Goal: Task Accomplishment & Management: Manage account settings

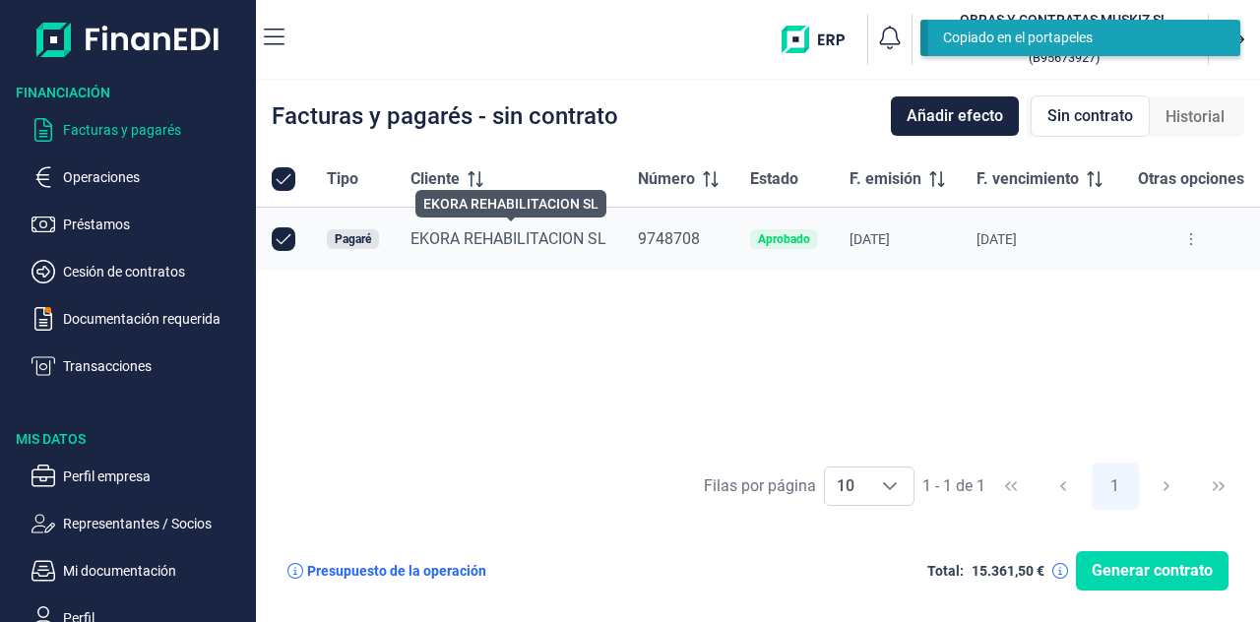
click at [564, 229] on span "EKORA REHABILITACION SL" at bounding box center [508, 238] width 196 height 19
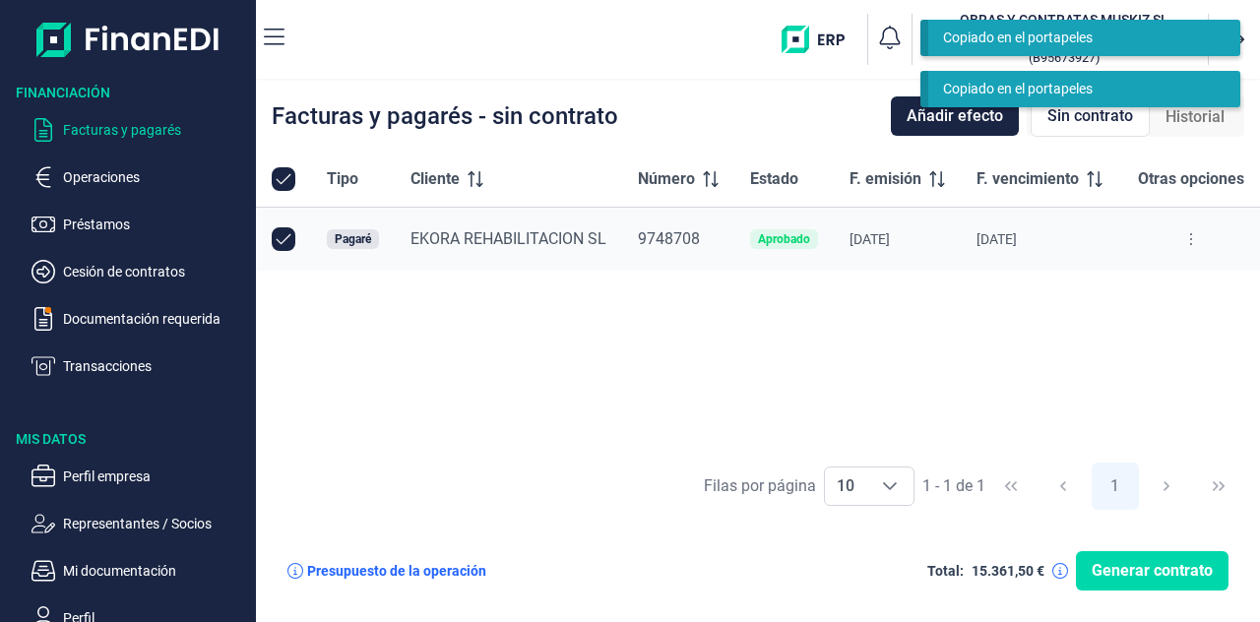
click at [1186, 231] on button at bounding box center [1190, 239] width 35 height 32
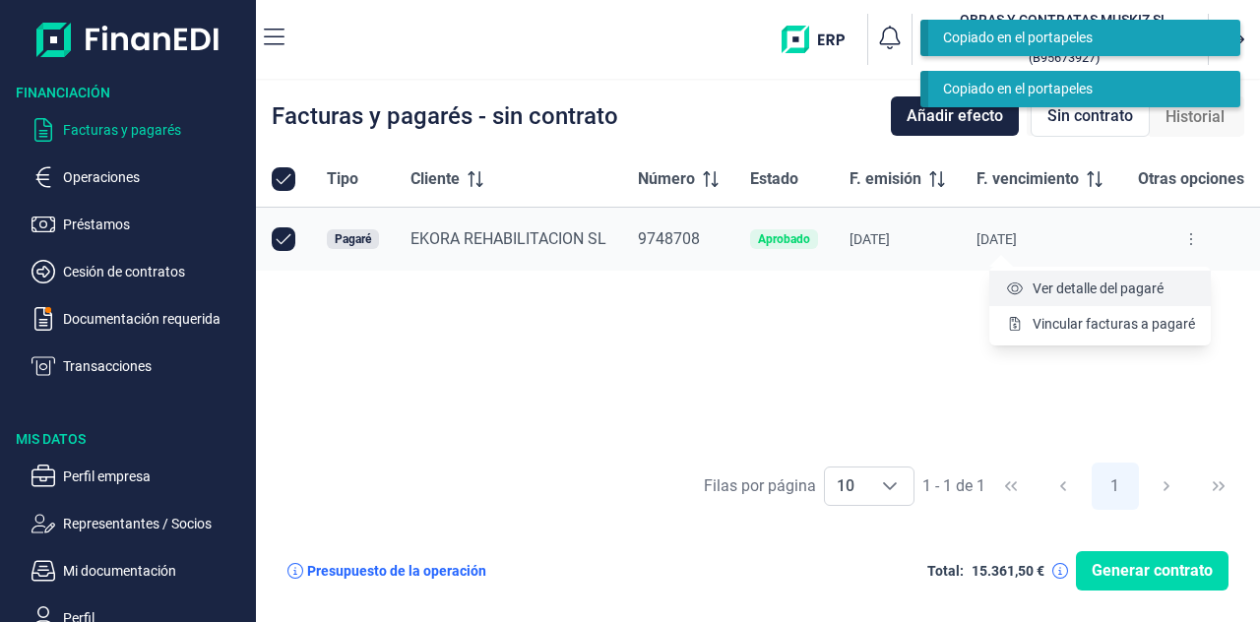
click at [1123, 287] on span "Ver detalle del pagaré" at bounding box center [1098, 289] width 131 height 20
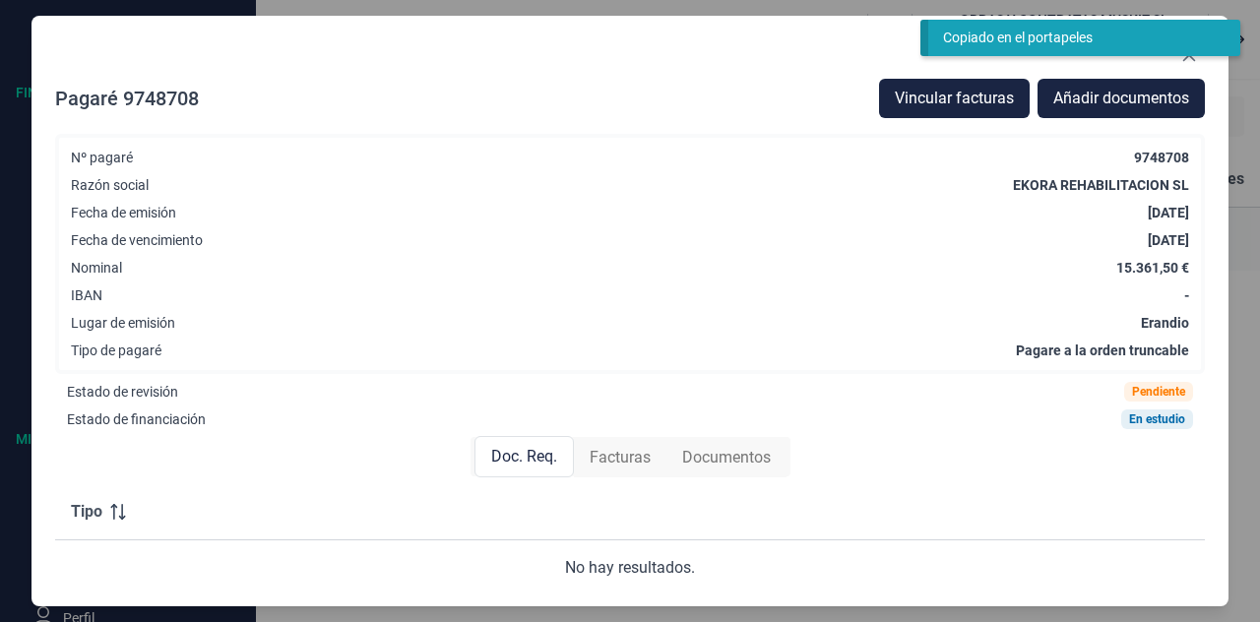
click at [633, 448] on span "Facturas" at bounding box center [620, 458] width 61 height 24
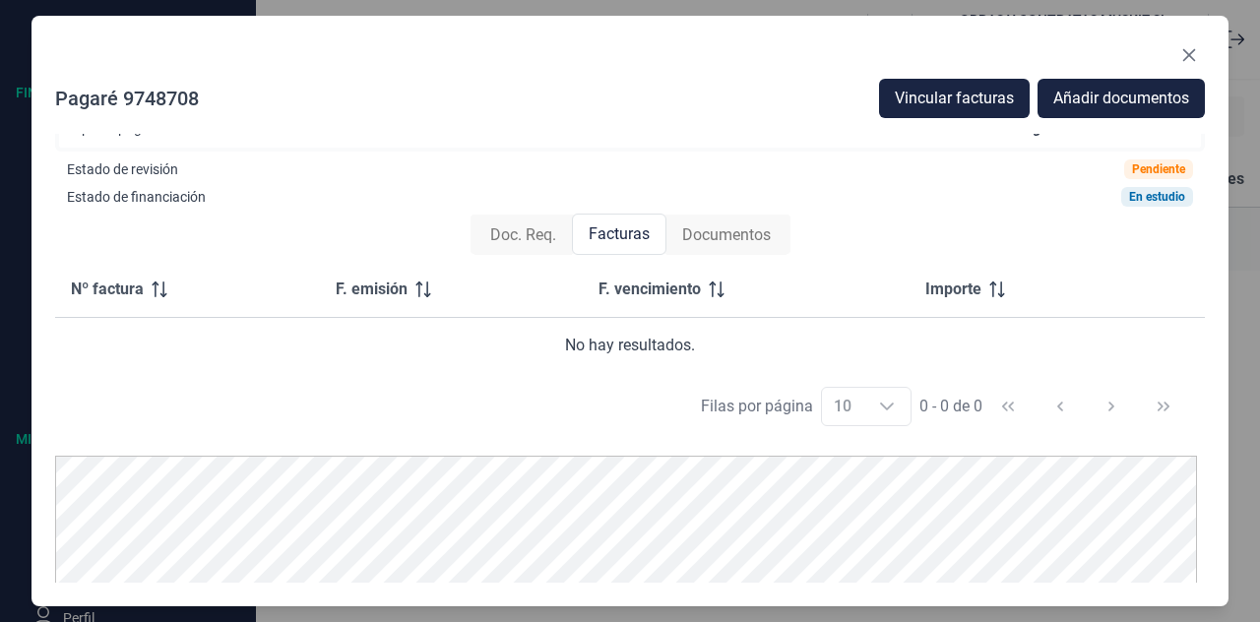
scroll to position [225, 0]
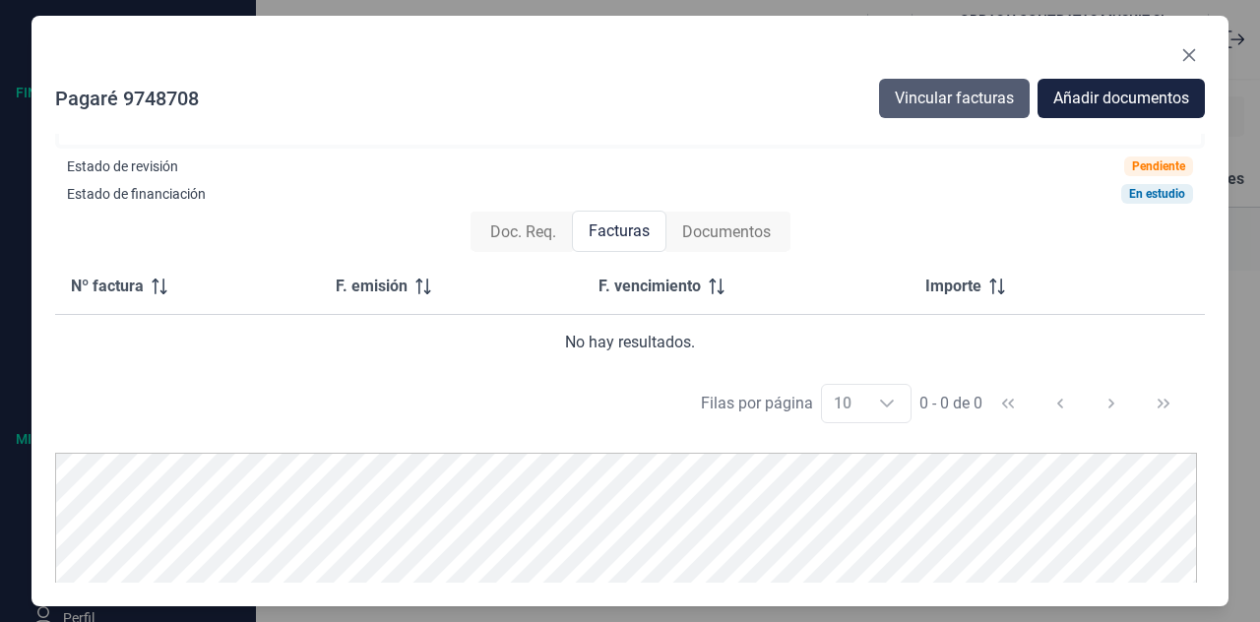
click at [936, 100] on span "Vincular facturas" at bounding box center [954, 99] width 119 height 24
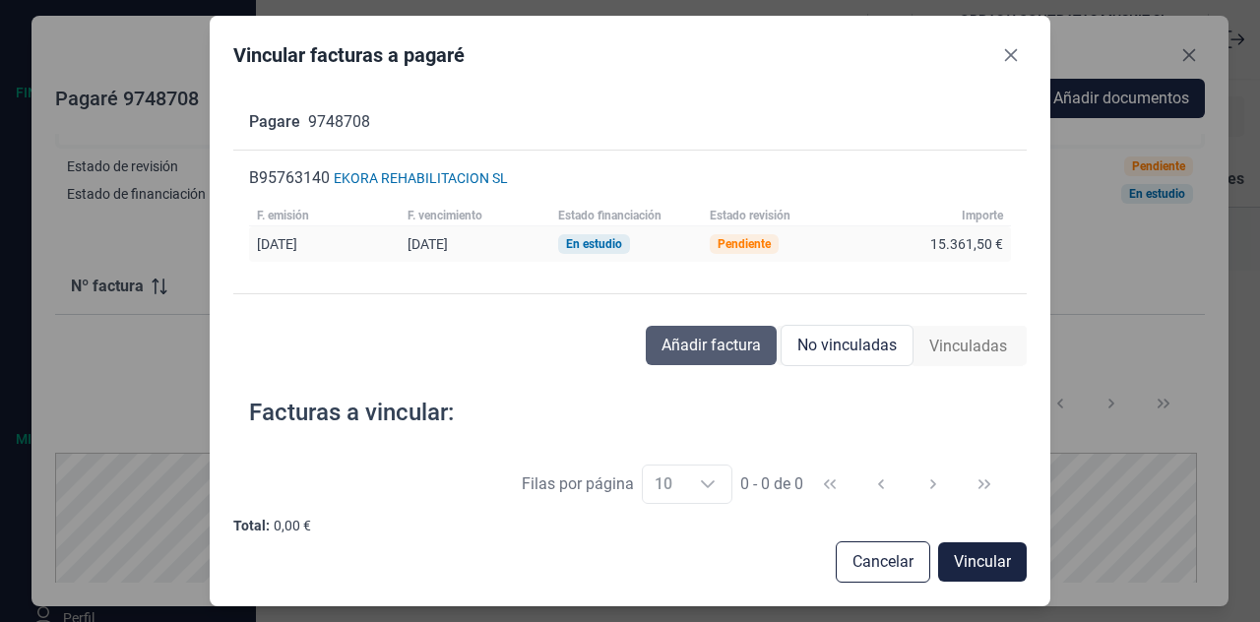
click at [701, 330] on button "Añadir factura" at bounding box center [711, 345] width 131 height 39
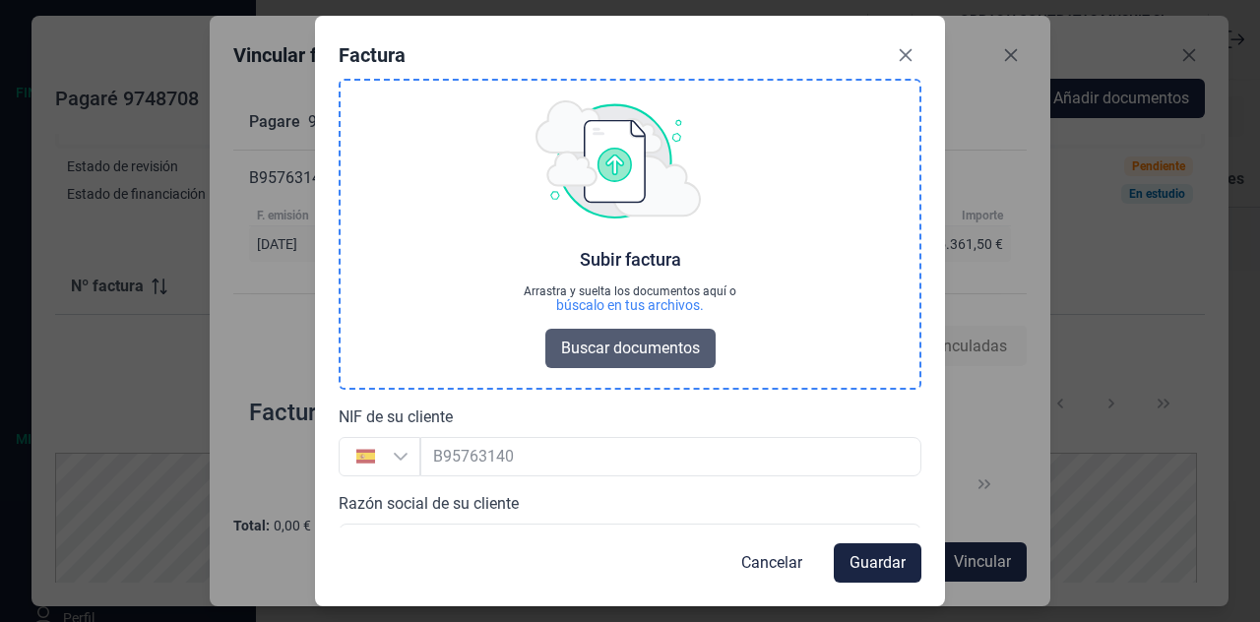
click at [656, 344] on span "Buscar documentos" at bounding box center [630, 349] width 139 height 24
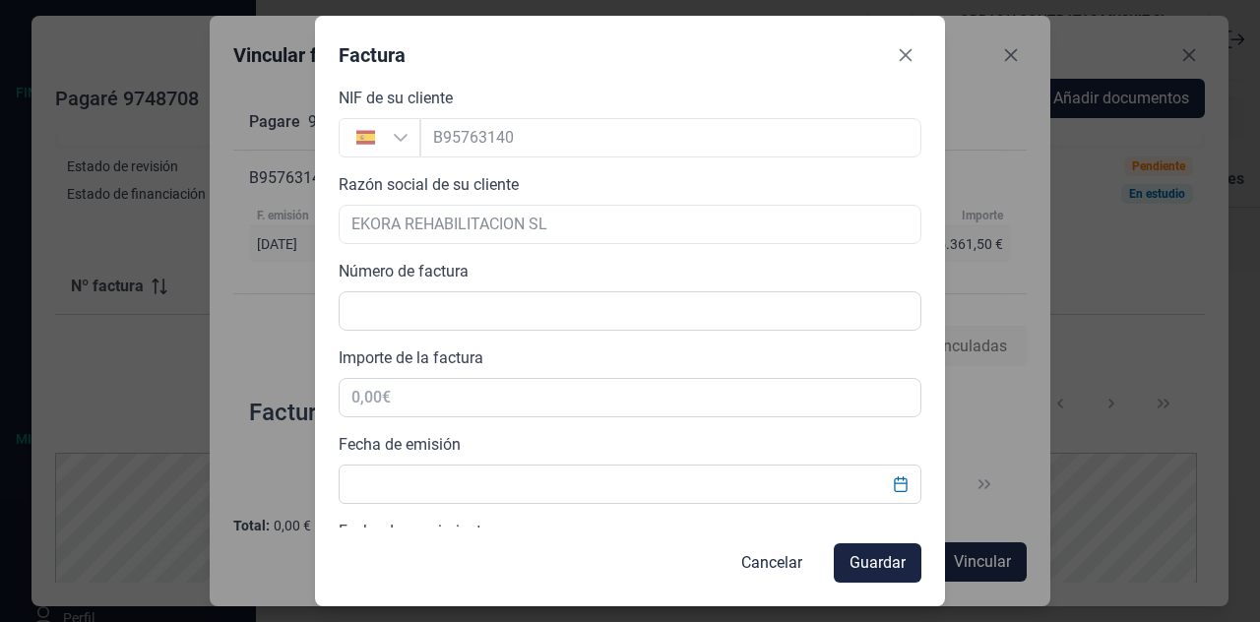
scroll to position [437, 0]
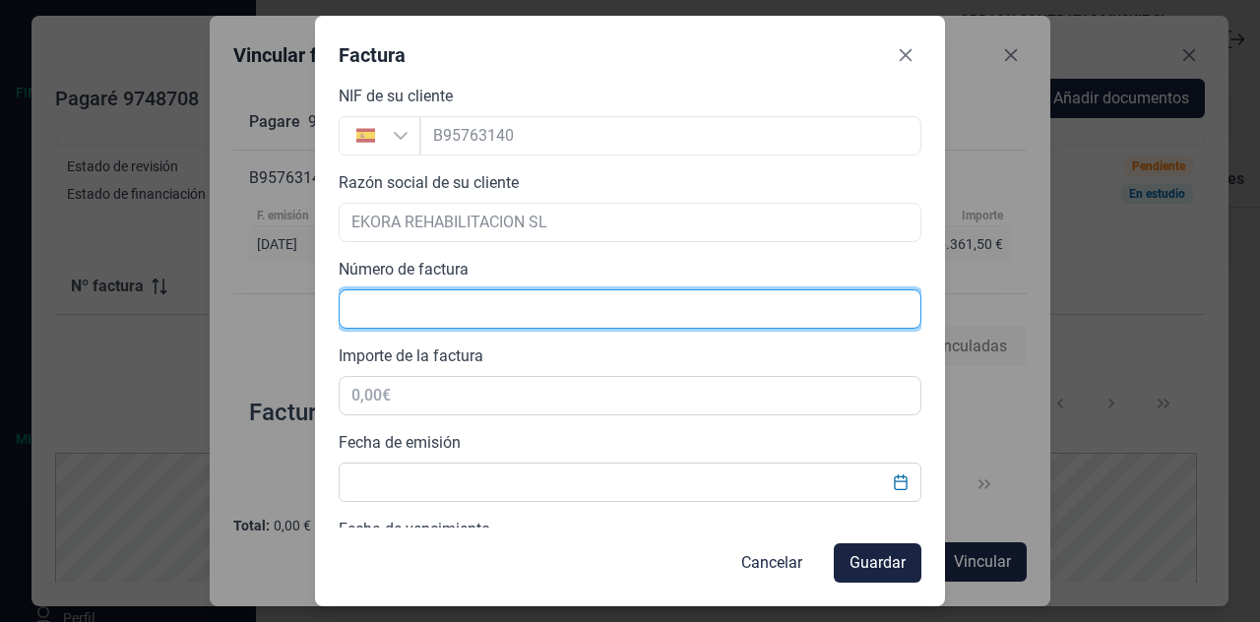
click at [662, 319] on input "text" at bounding box center [630, 308] width 583 height 39
type input "A25017"
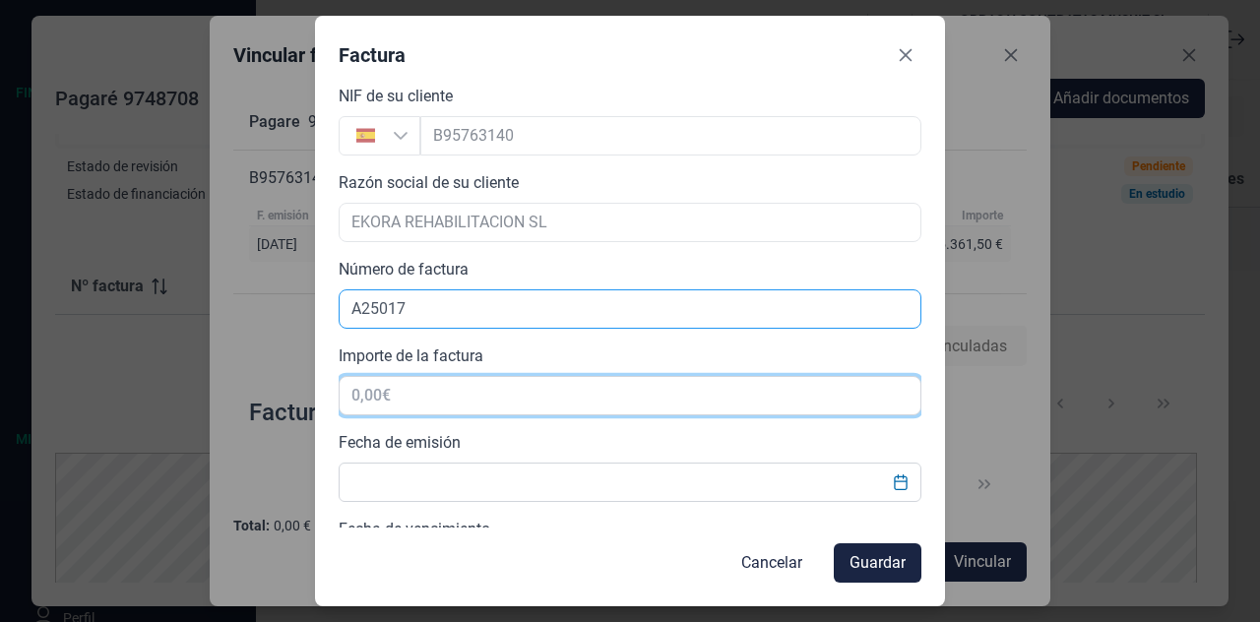
type input "9,00 €"
type input "15.361,57 €"
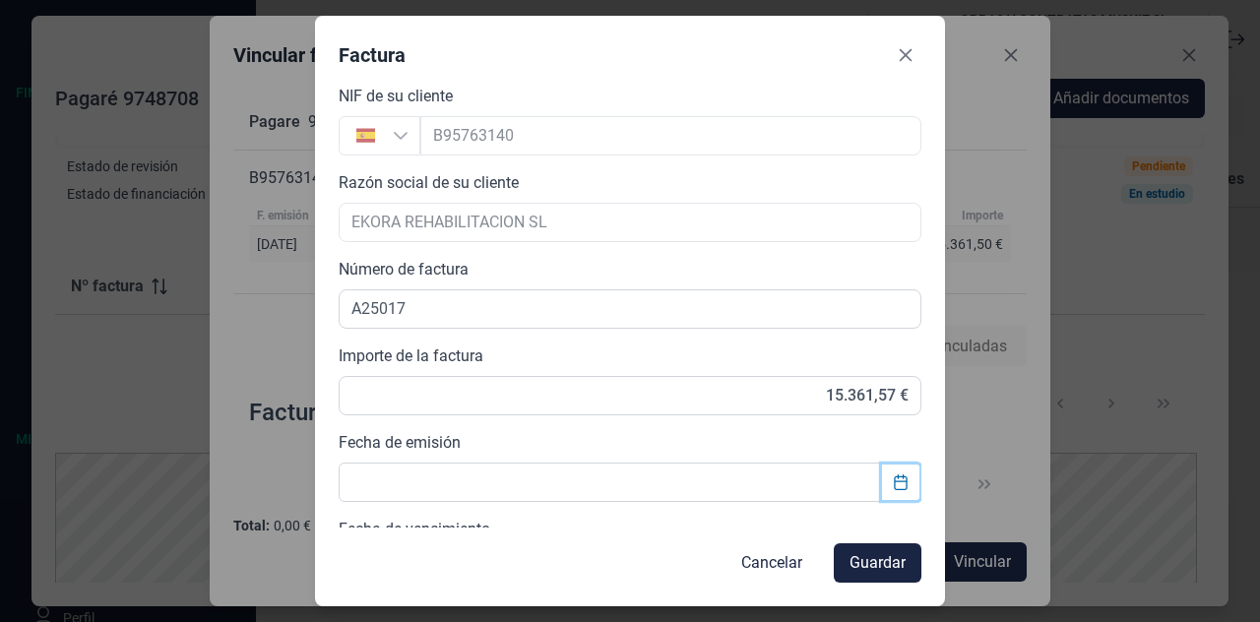
click at [894, 483] on icon "Choose Date" at bounding box center [901, 482] width 16 height 16
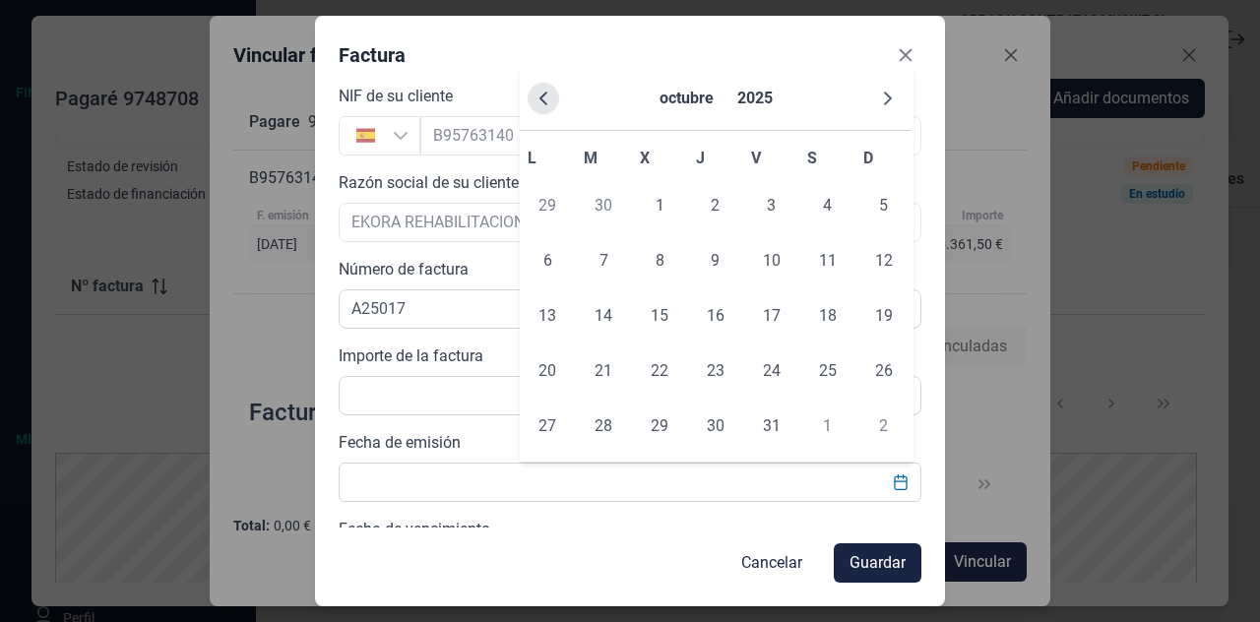
click at [543, 91] on icon "Previous Month" at bounding box center [544, 99] width 16 height 16
click at [721, 356] on span "25" at bounding box center [715, 370] width 39 height 39
type input "[DATE]"
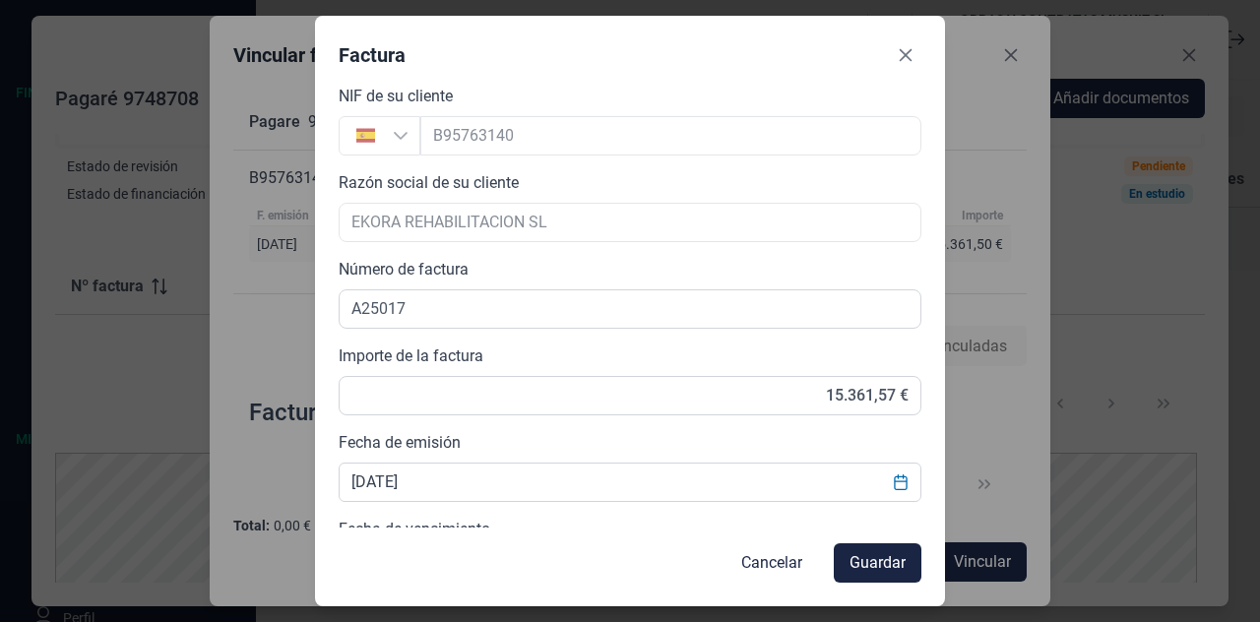
scroll to position [496, 0]
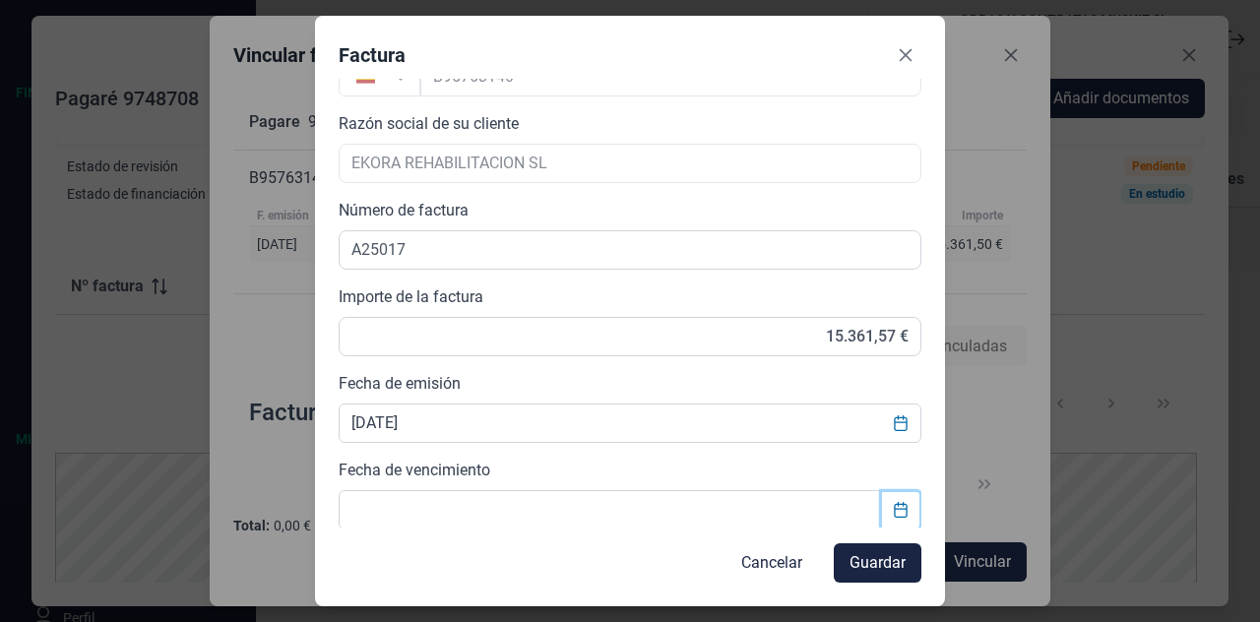
click at [890, 504] on button "Choose Date" at bounding box center [900, 509] width 37 height 35
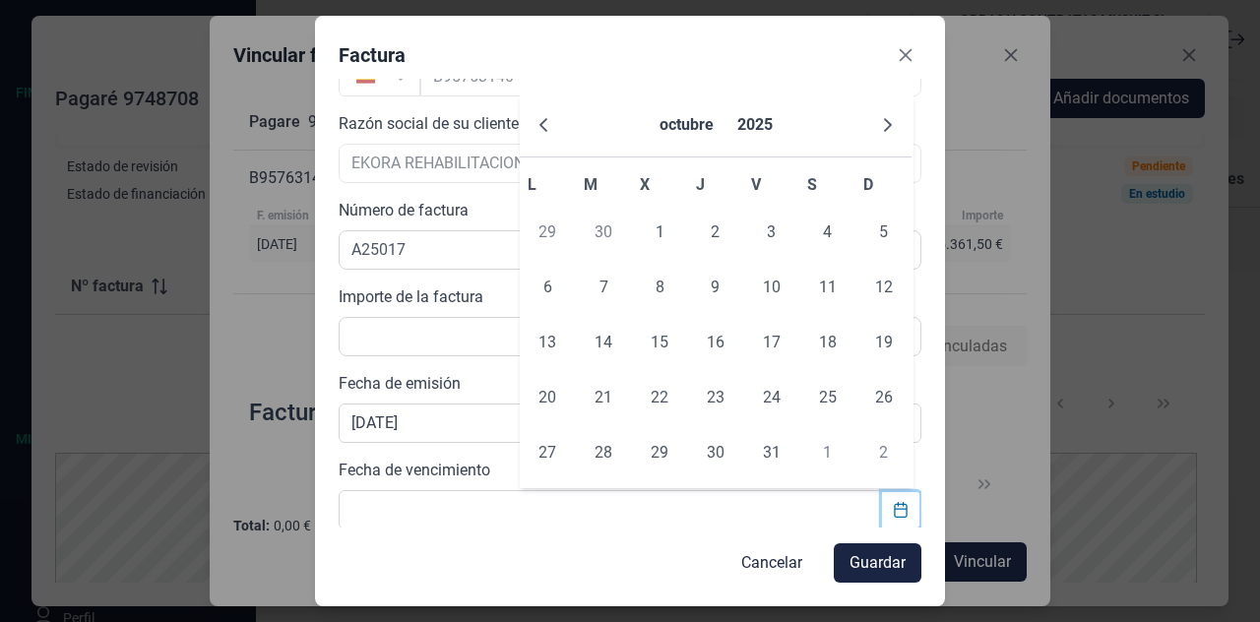
drag, startPoint x: 890, startPoint y: 504, endPoint x: 744, endPoint y: 369, distance: 198.5
click at [744, 369] on body "Financiación Facturas y pagarés Operaciones Préstamos Cesión de contratos Docum…" at bounding box center [630, 311] width 1260 height 622
drag, startPoint x: 744, startPoint y: 369, endPoint x: 829, endPoint y: 405, distance: 91.8
click at [829, 405] on tbody "29 30 1 2 3 4 5 6 7 8 9 10 11 12 13 14 15 16 17 18 19 20 21 22 23 24 25 26 27 2…" at bounding box center [716, 343] width 392 height 276
click at [829, 405] on span "25" at bounding box center [827, 397] width 39 height 39
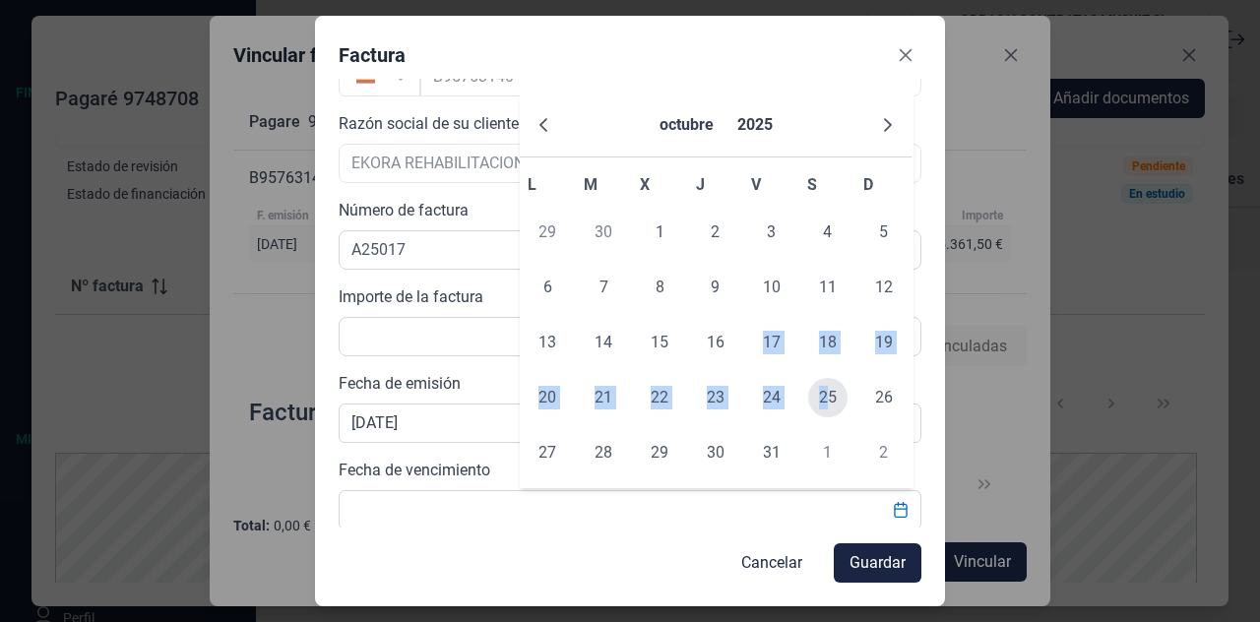
type input "[DATE]"
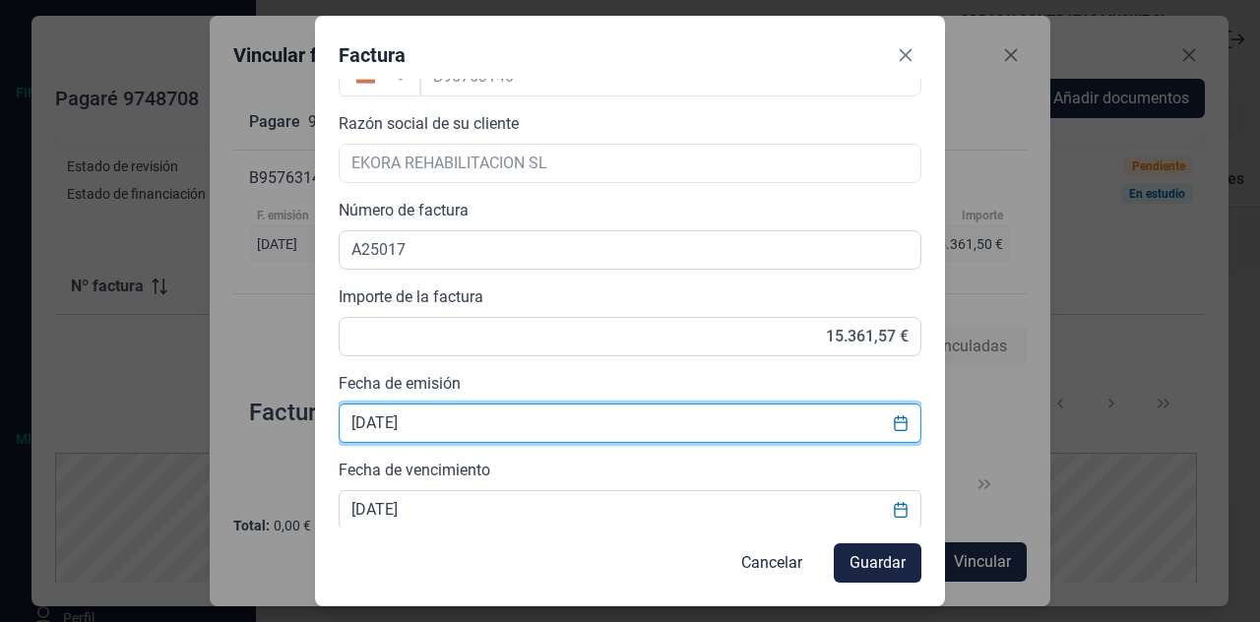
drag, startPoint x: 829, startPoint y: 405, endPoint x: 805, endPoint y: 382, distance: 32.7
click at [805, 382] on div "Fecha de emisión [DATE]" at bounding box center [630, 407] width 583 height 71
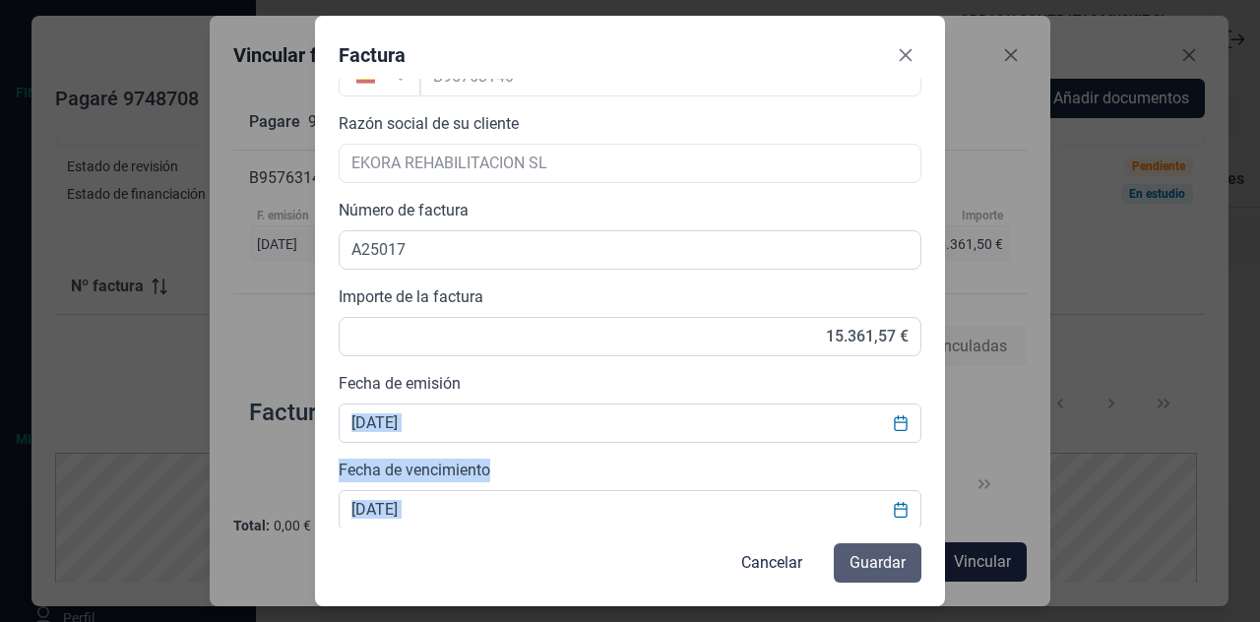
drag, startPoint x: 805, startPoint y: 382, endPoint x: 888, endPoint y: 553, distance: 190.2
click at [888, 553] on form "Choose Subir factura Arrastra y suelta los documentos aquí o búscalo en tus arc…" at bounding box center [630, 331] width 583 height 504
click at [888, 553] on span "Guardar" at bounding box center [878, 563] width 56 height 24
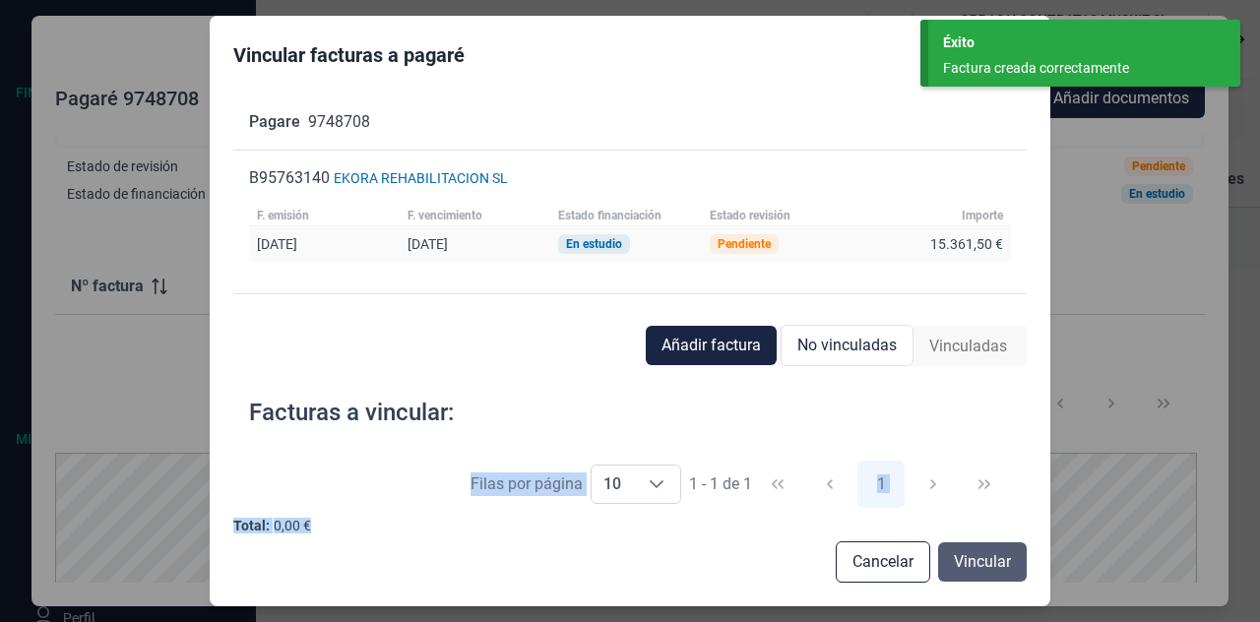
drag, startPoint x: 888, startPoint y: 544, endPoint x: 967, endPoint y: 559, distance: 80.1
click at [967, 559] on div "Añadir factura No vinculadas Vinculadas Facturas a vincular: Número Librado F. …" at bounding box center [629, 454] width 792 height 257
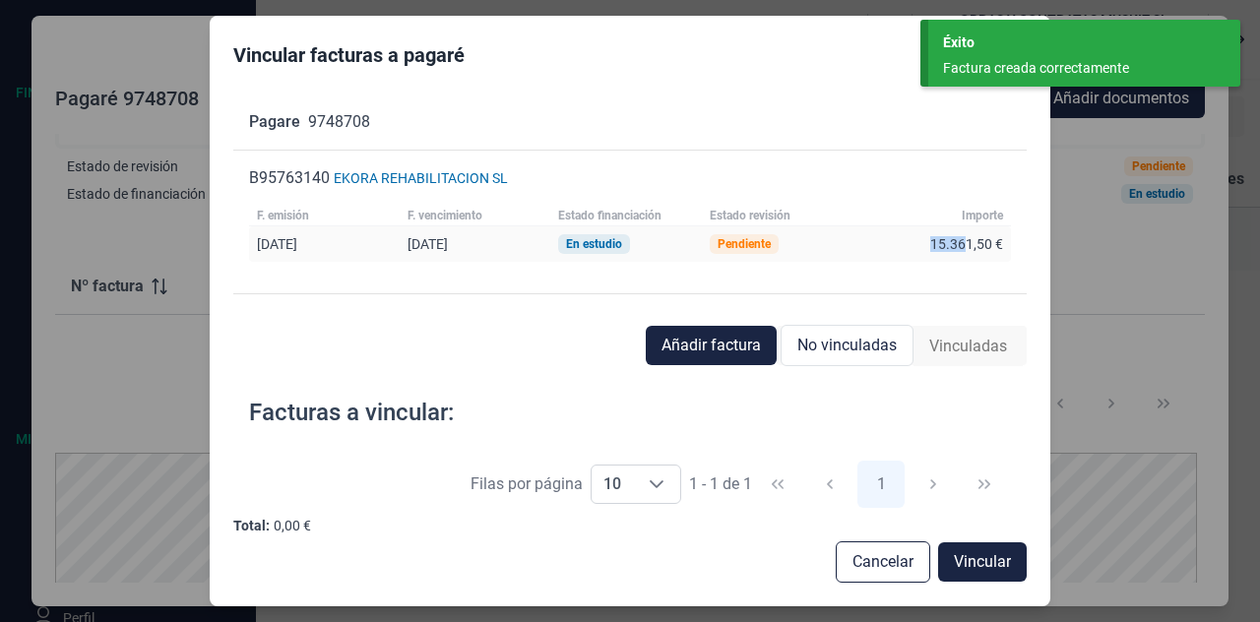
drag, startPoint x: 967, startPoint y: 259, endPoint x: 868, endPoint y: 244, distance: 99.5
click at [868, 244] on div "[DATE] [DATE] En estudio Pendiente 15.361,50 €" at bounding box center [629, 243] width 761 height 35
drag, startPoint x: 990, startPoint y: 549, endPoint x: 965, endPoint y: 555, distance: 26.3
click at [965, 555] on button "Vincular" at bounding box center [982, 561] width 89 height 39
click at [959, 556] on span "Vincular" at bounding box center [982, 562] width 57 height 24
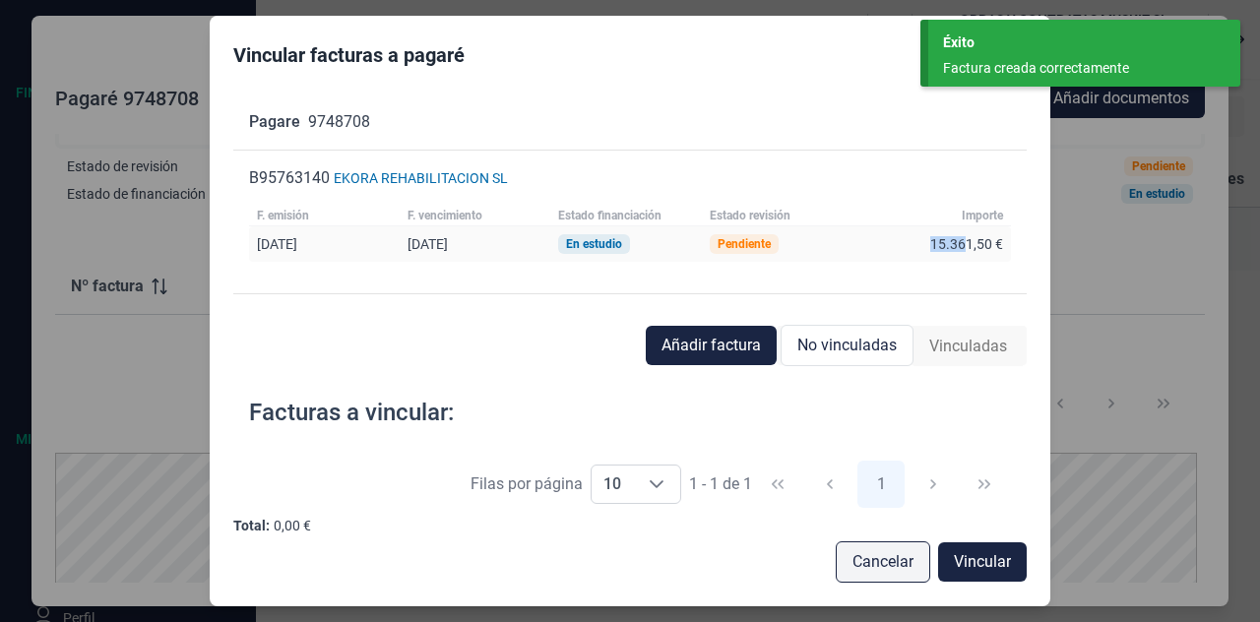
drag, startPoint x: 959, startPoint y: 556, endPoint x: 910, endPoint y: 553, distance: 49.3
click at [910, 553] on div "Cancelar Vincular" at bounding box center [629, 561] width 792 height 41
drag, startPoint x: 910, startPoint y: 553, endPoint x: 991, endPoint y: 565, distance: 82.6
click at [991, 565] on div "Cancelar Vincular" at bounding box center [629, 561] width 792 height 41
click at [988, 559] on span "Vincular" at bounding box center [982, 562] width 57 height 24
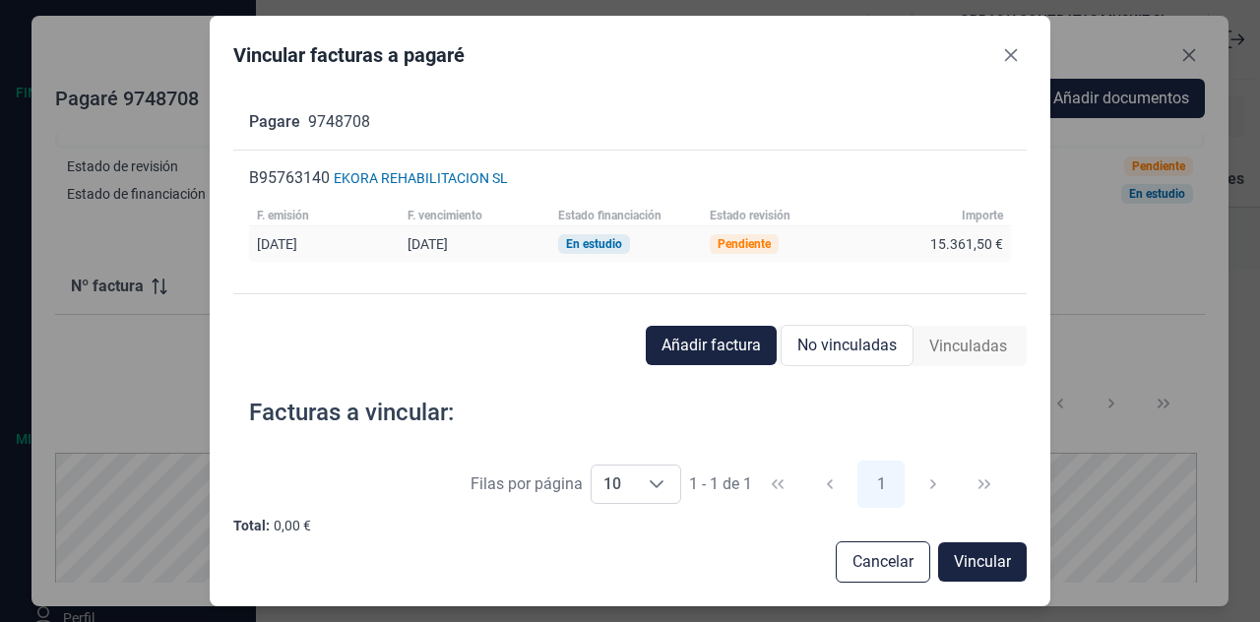
click at [571, 297] on div "Pagare 9748708 B95763140 EKORA REHABILITACION SL F. emisión F. vencimiento Esta…" at bounding box center [629, 203] width 792 height 216
drag, startPoint x: 954, startPoint y: 355, endPoint x: 900, endPoint y: 622, distance: 272.2
click at [900, 621] on html "Financiación Facturas y pagarés Operaciones Préstamos Cesión de contratos Docum…" at bounding box center [630, 311] width 1260 height 622
click at [1014, 59] on icon "Close" at bounding box center [1010, 55] width 13 height 13
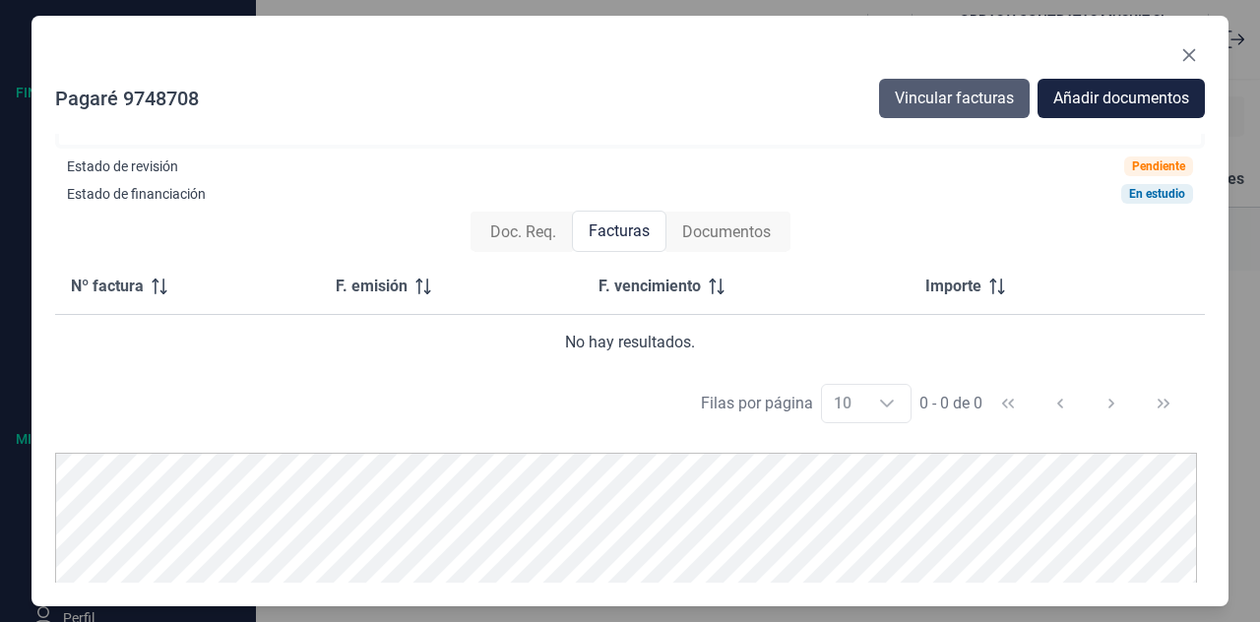
click at [984, 114] on button "Vincular facturas" at bounding box center [954, 98] width 151 height 39
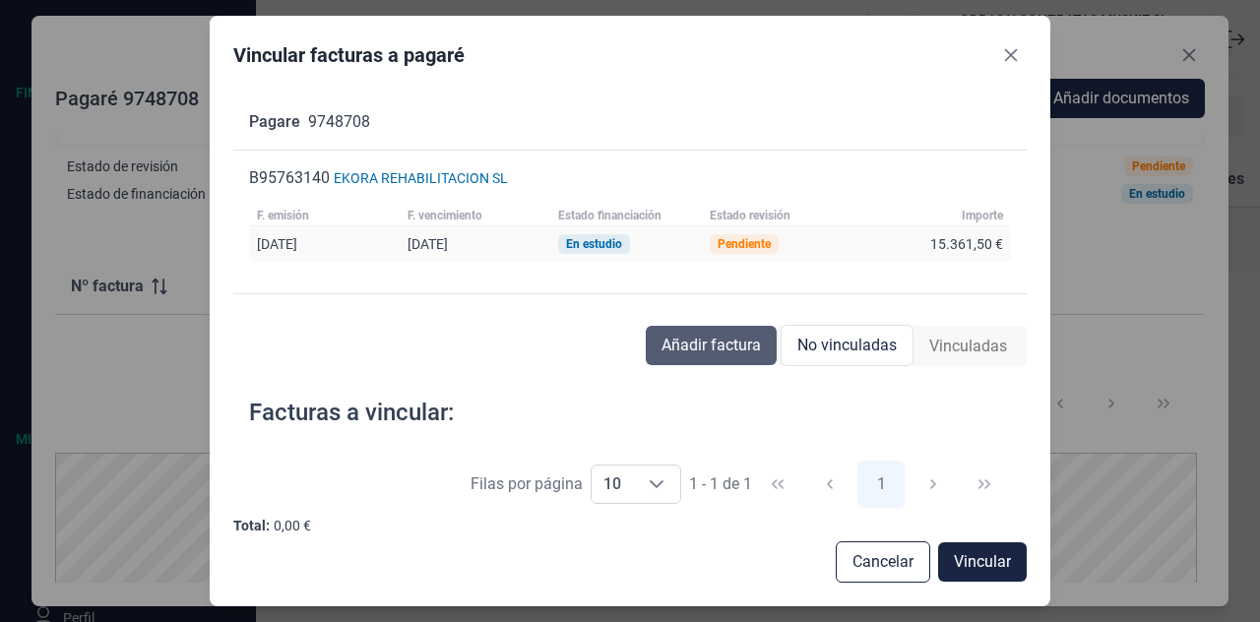
click at [677, 338] on span "Añadir factura" at bounding box center [711, 346] width 99 height 24
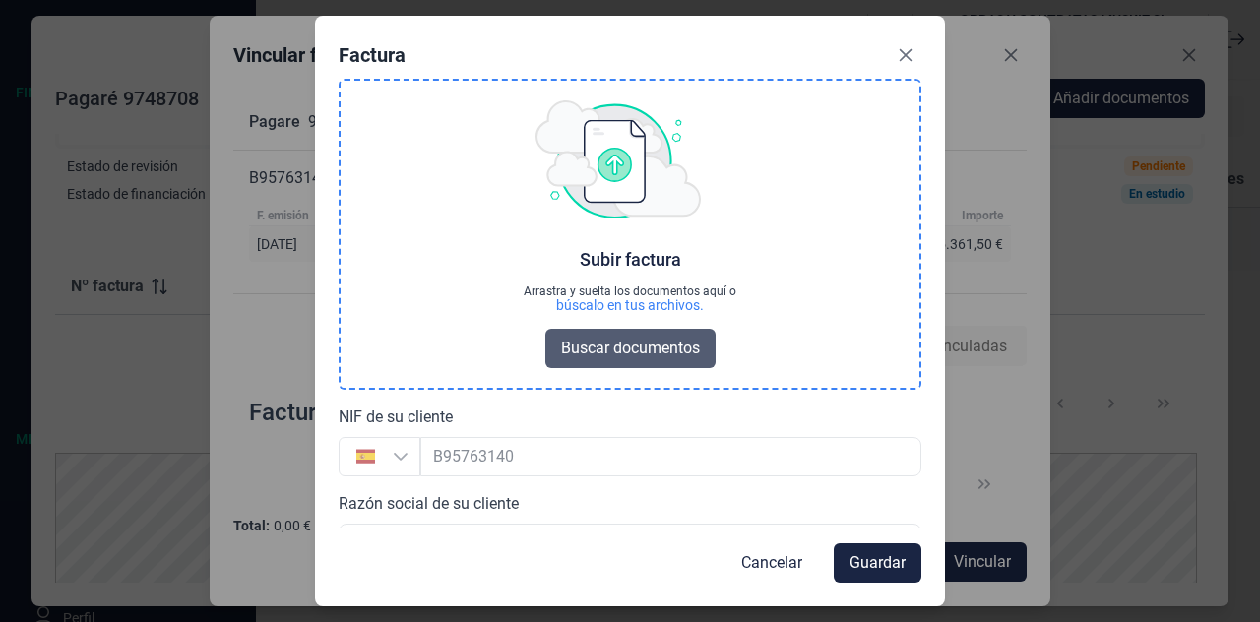
click at [652, 344] on span "Buscar documentos" at bounding box center [630, 349] width 139 height 24
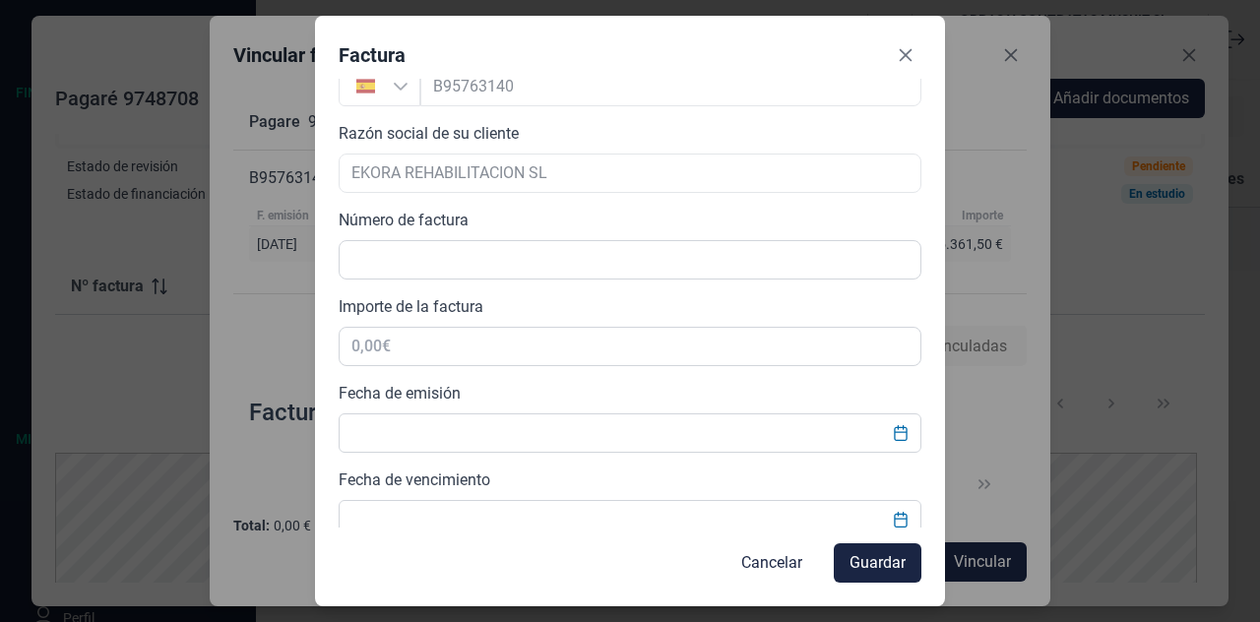
scroll to position [488, 0]
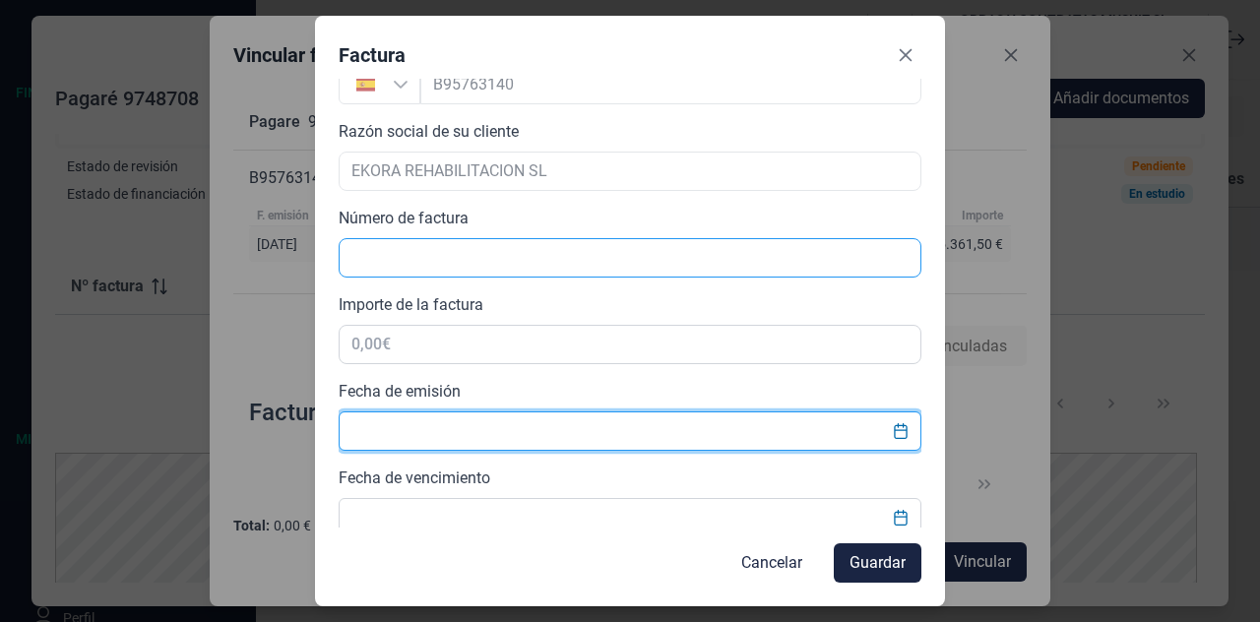
drag, startPoint x: 913, startPoint y: 419, endPoint x: 784, endPoint y: 243, distance: 218.4
click at [784, 243] on div "Choose Subir factura Arrastra y suelta los documentos aquí o búscalo en tus arc…" at bounding box center [630, 303] width 583 height 449
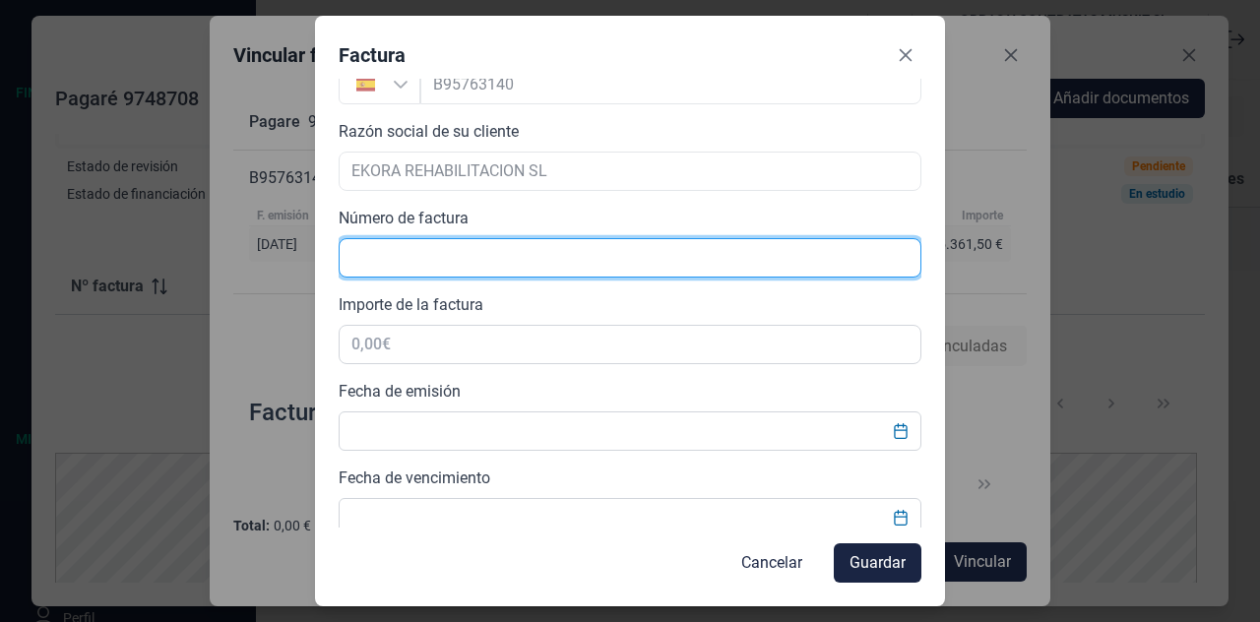
click at [784, 243] on input "text" at bounding box center [630, 257] width 583 height 39
type input "A25017"
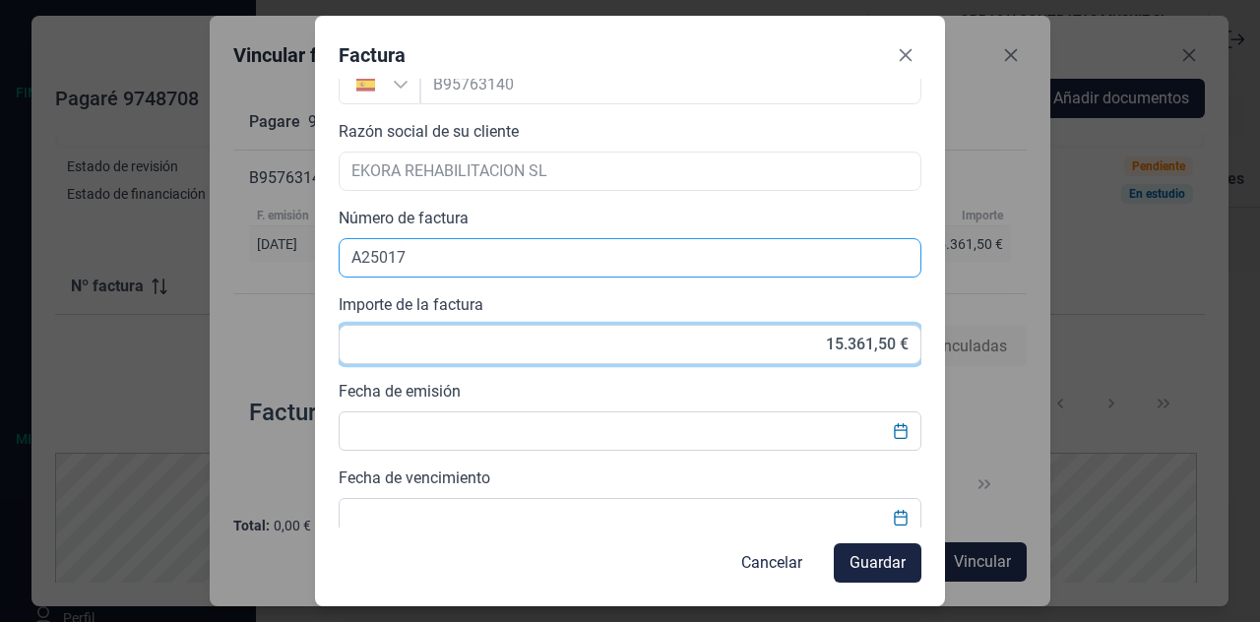
type input "15.361,57 €"
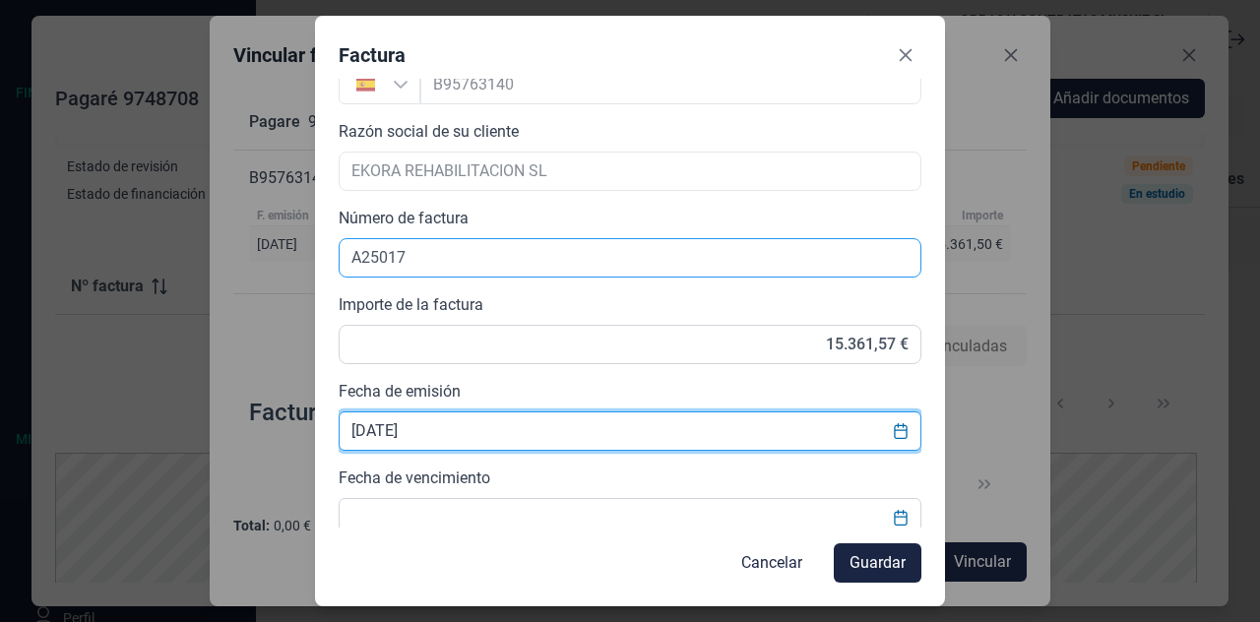
type input "[DATE]"
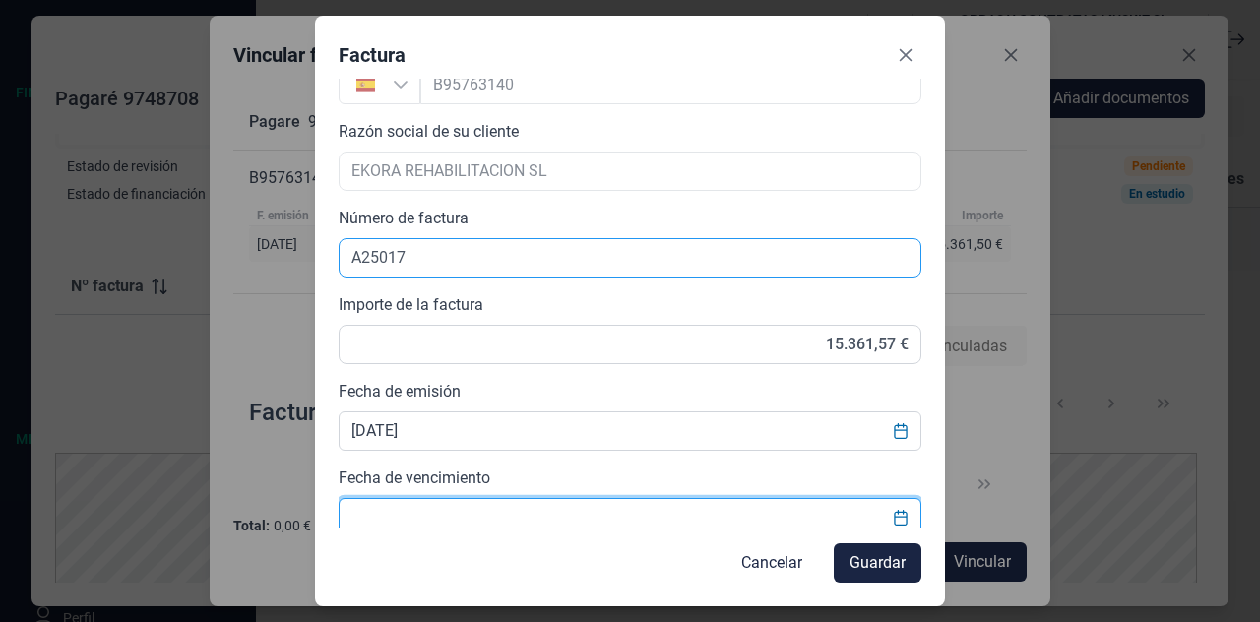
scroll to position [496, 0]
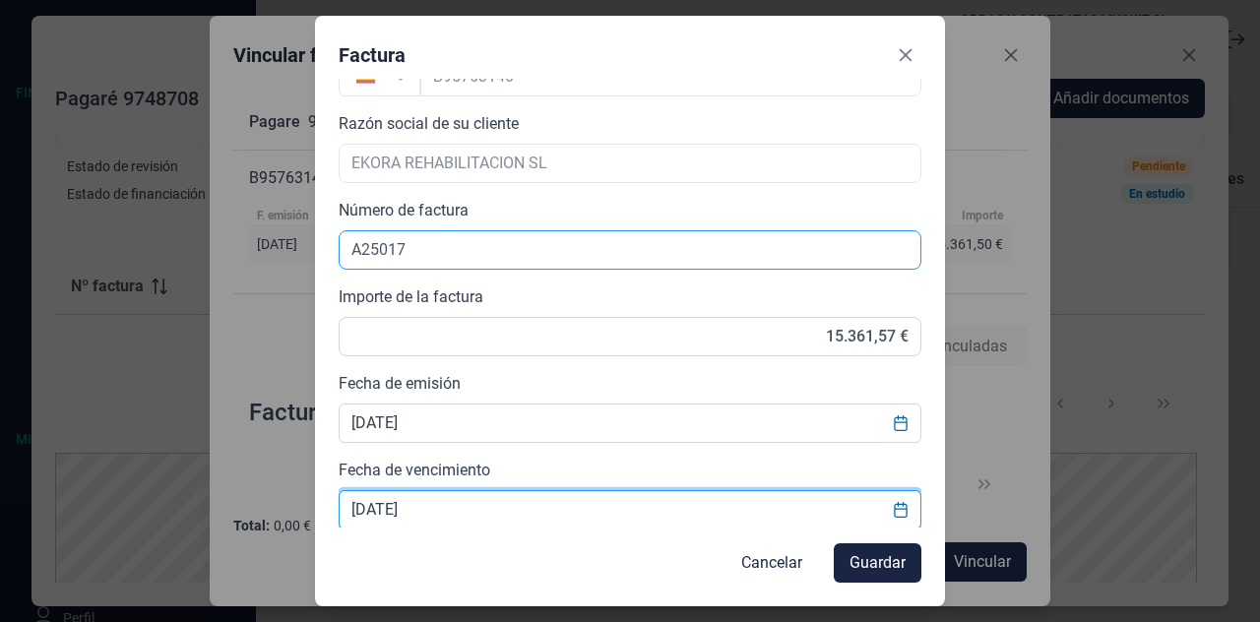
type input "[DATE]"
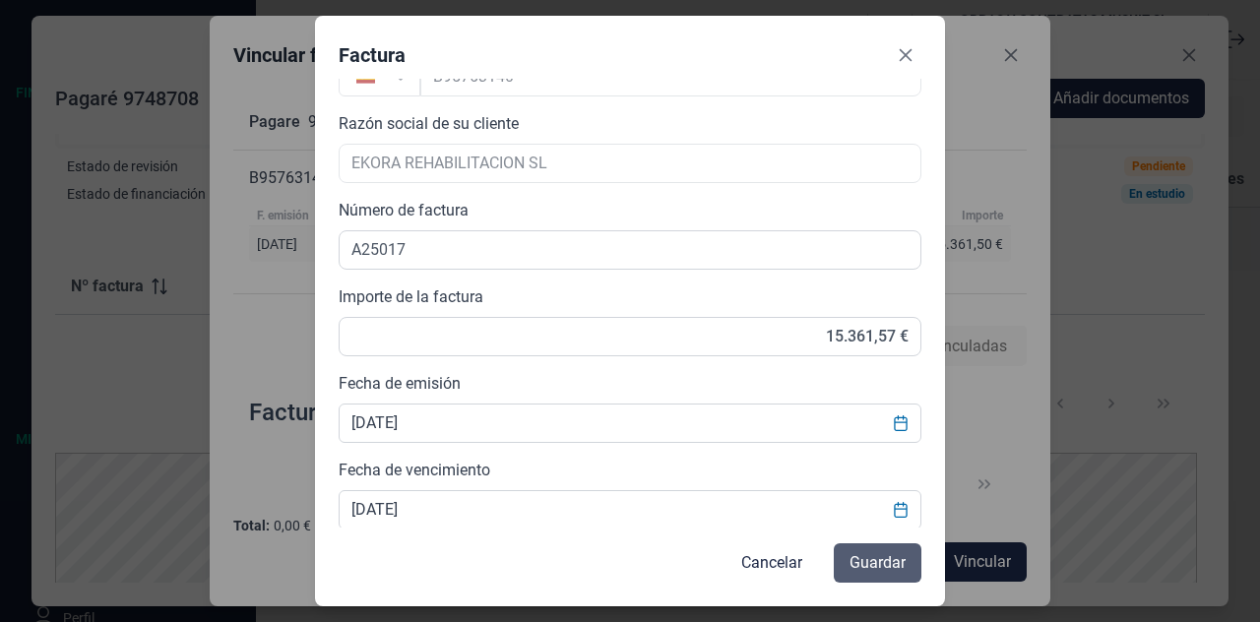
click at [873, 580] on button "Guardar" at bounding box center [878, 562] width 88 height 39
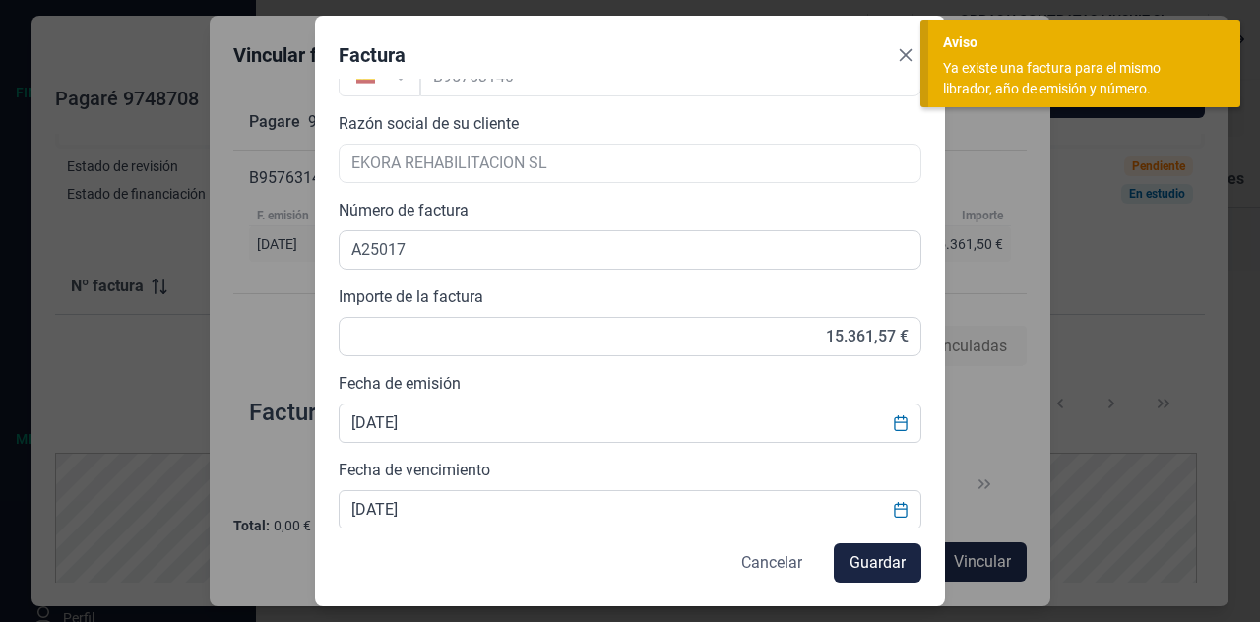
drag, startPoint x: 873, startPoint y: 580, endPoint x: 776, endPoint y: 567, distance: 98.3
click at [776, 567] on span "Cancelar" at bounding box center [771, 563] width 61 height 24
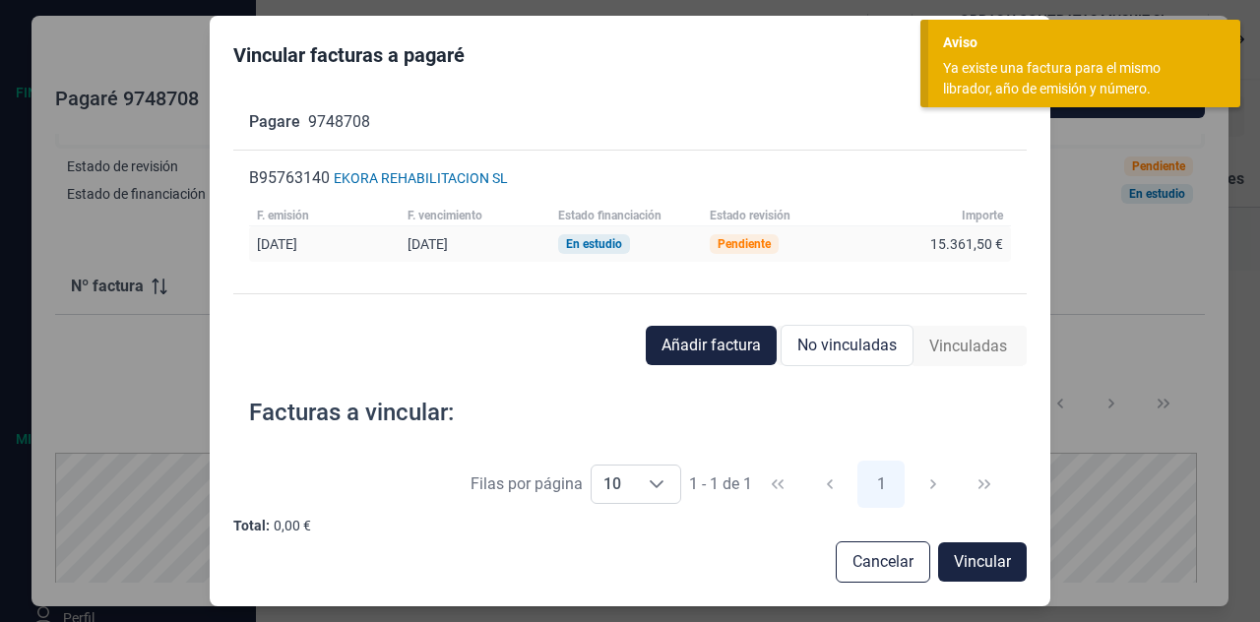
click at [776, 559] on div "Cancelar Vincular" at bounding box center [629, 561] width 792 height 41
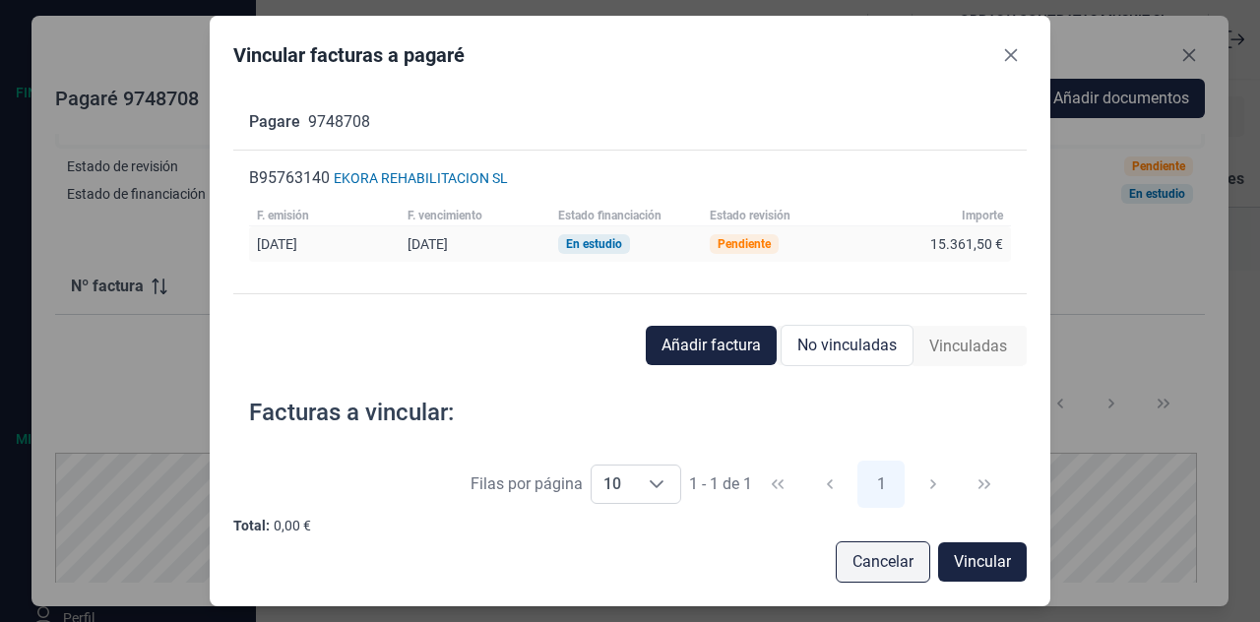
drag, startPoint x: 776, startPoint y: 559, endPoint x: 910, endPoint y: 567, distance: 134.1
click at [910, 567] on div "Cancelar Vincular" at bounding box center [629, 561] width 792 height 41
click at [910, 564] on span "Cancelar" at bounding box center [883, 562] width 61 height 24
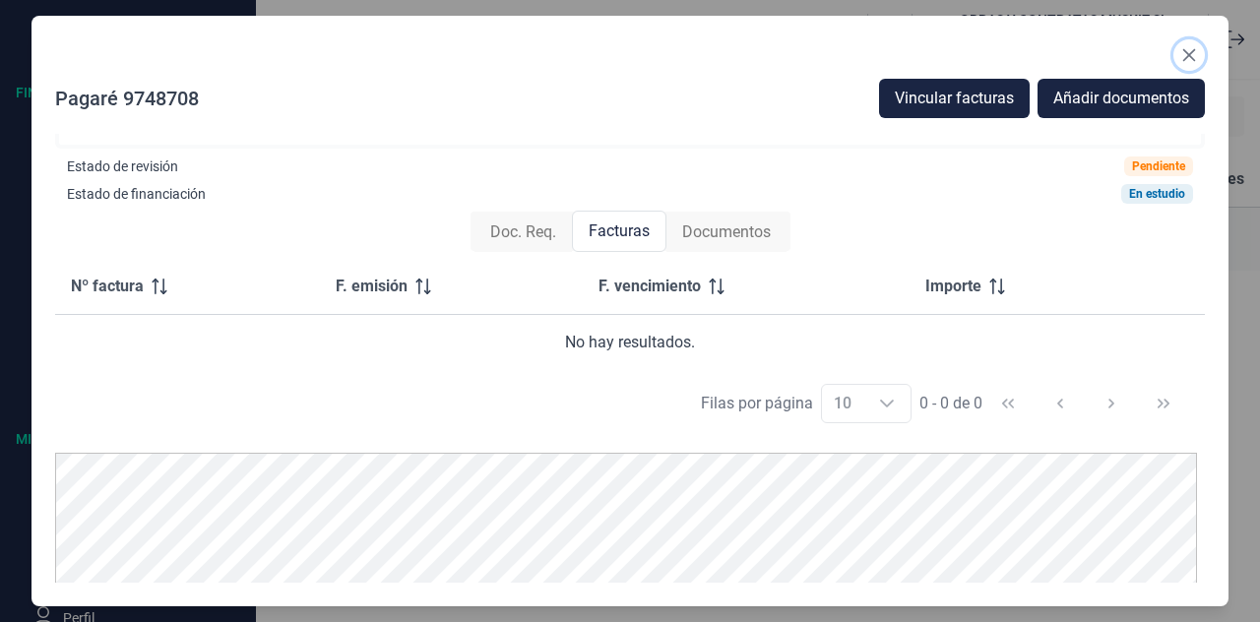
drag, startPoint x: 1186, startPoint y: 47, endPoint x: 1186, endPoint y: 34, distance: 12.8
click at [1186, 47] on icon "Close" at bounding box center [1189, 55] width 16 height 16
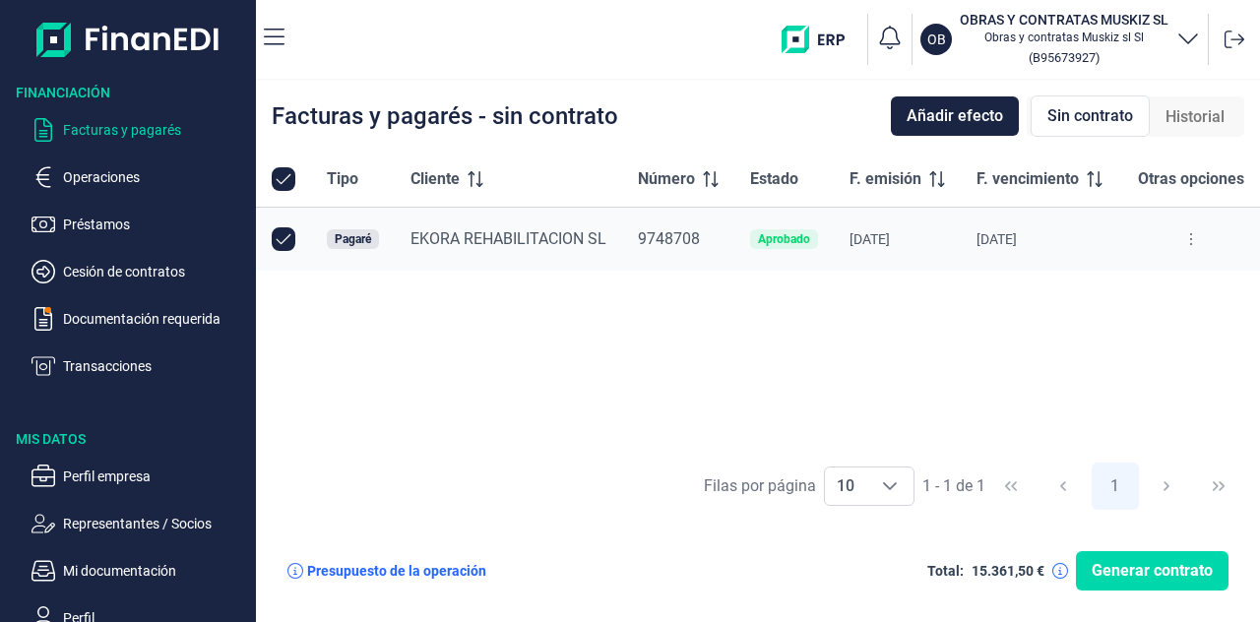
click at [1186, 34] on icon "button" at bounding box center [1188, 38] width 24 height 24
drag, startPoint x: 1186, startPoint y: 34, endPoint x: 1187, endPoint y: 237, distance: 202.8
click at [1187, 237] on div "OB OBRAS Y CONTRATAS MUSKIZ SL Obras y contratas Muskiz sl Sl ( B95673927 ) Fac…" at bounding box center [758, 311] width 1004 height 622
drag, startPoint x: 1187, startPoint y: 237, endPoint x: 1173, endPoint y: 235, distance: 13.9
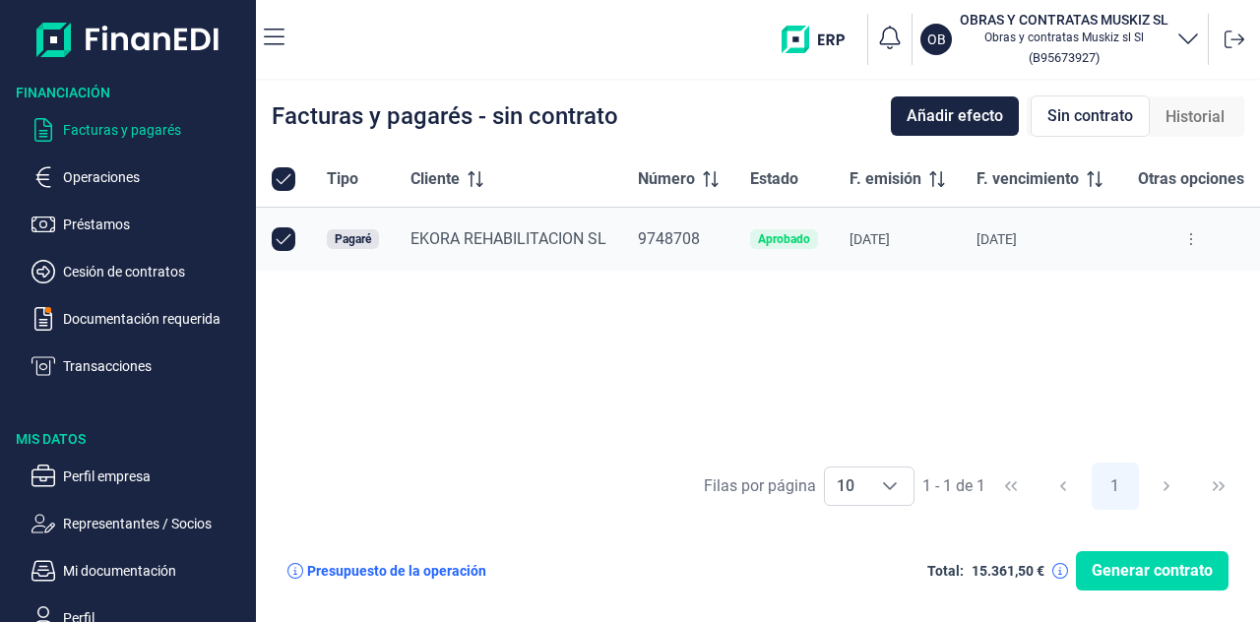
click at [1173, 235] on button at bounding box center [1190, 239] width 35 height 32
click at [1190, 239] on icon at bounding box center [1191, 239] width 2 height 12
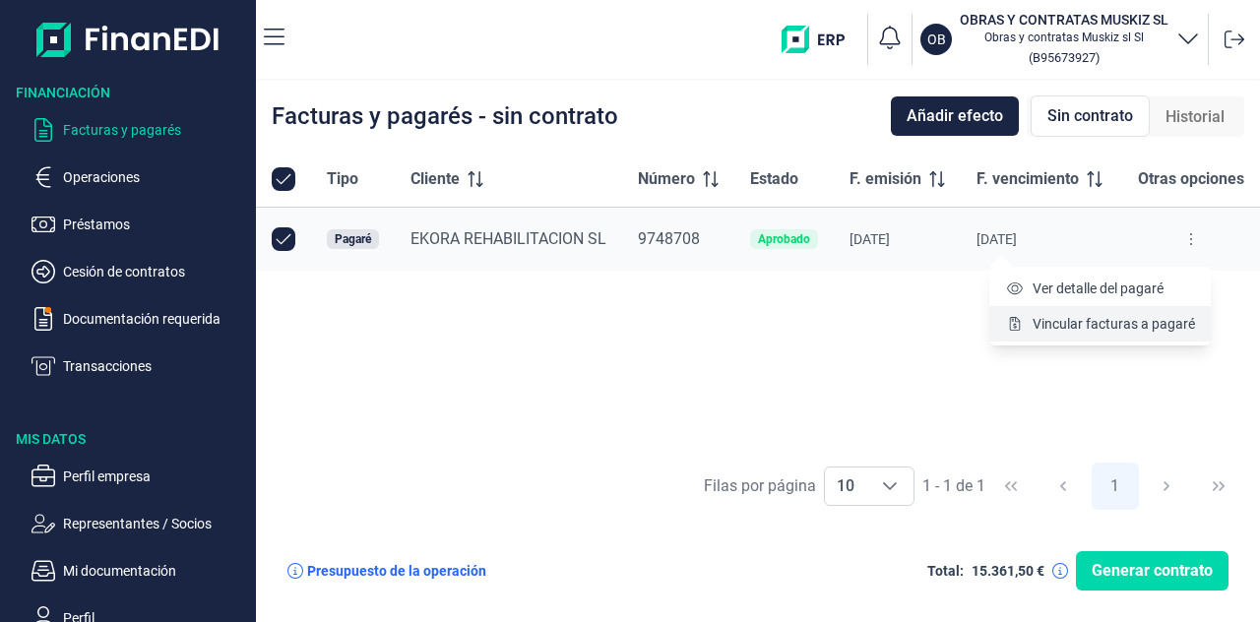
drag, startPoint x: 1190, startPoint y: 239, endPoint x: 1134, endPoint y: 338, distance: 113.3
click at [1134, 338] on body "Financiación Facturas y pagarés Operaciones Préstamos Cesión de contratos Docum…" at bounding box center [630, 311] width 1260 height 622
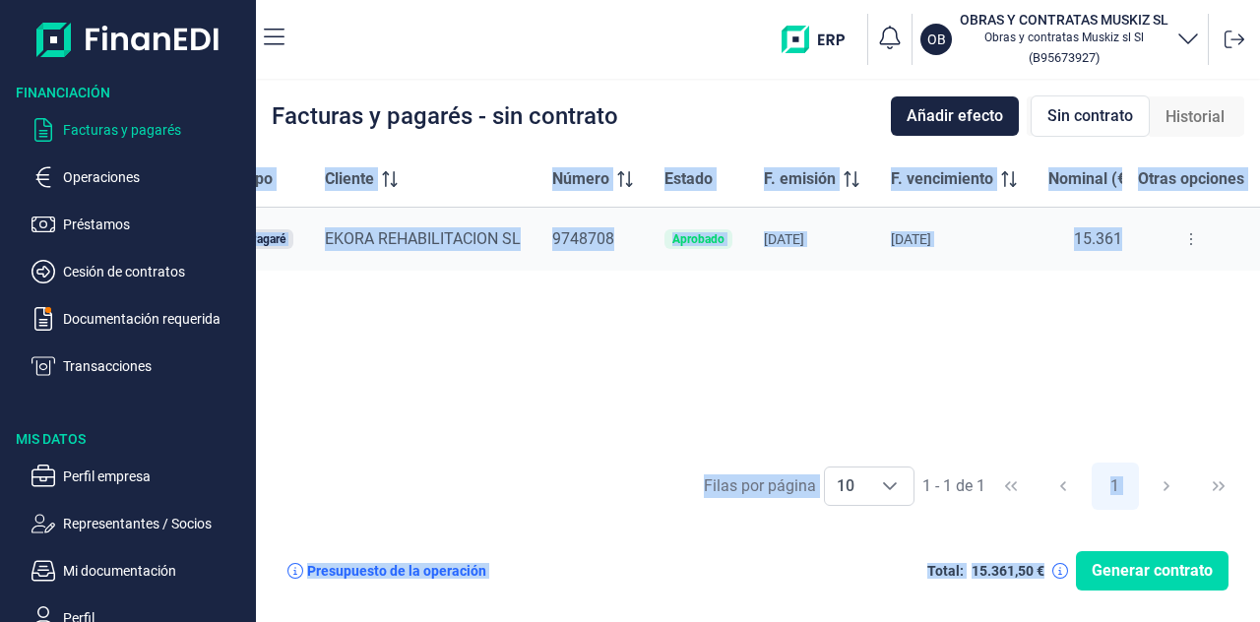
scroll to position [0, 135]
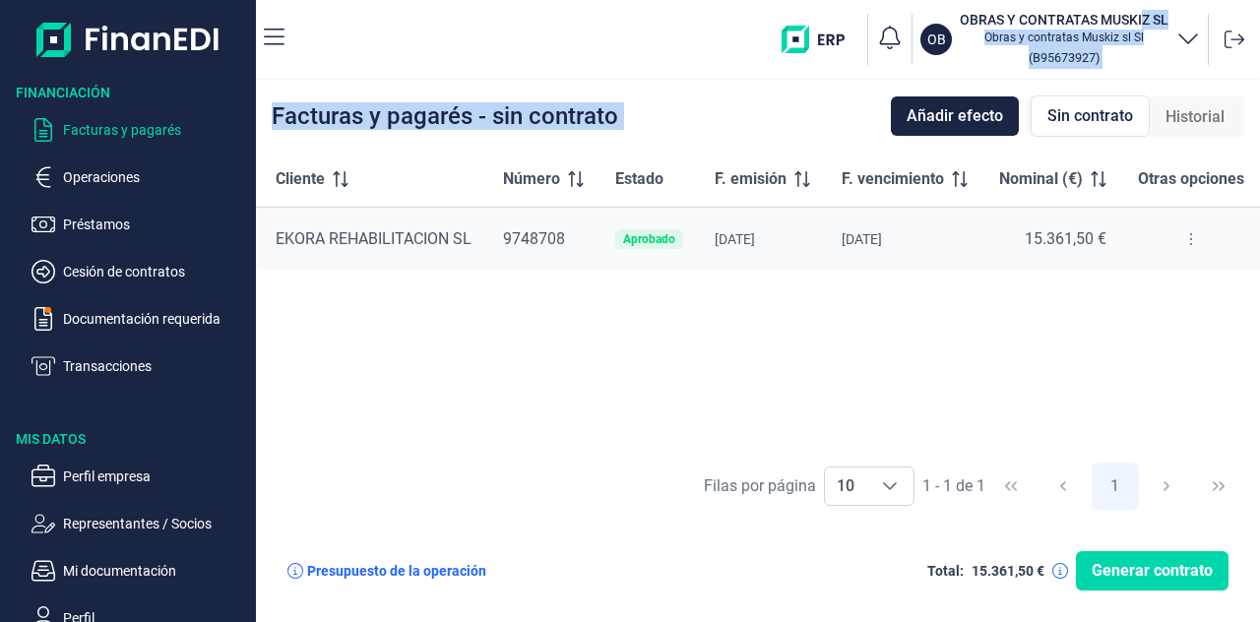
drag, startPoint x: 1134, startPoint y: 338, endPoint x: 1145, endPoint y: -76, distance: 413.6
